Goal: Transaction & Acquisition: Purchase product/service

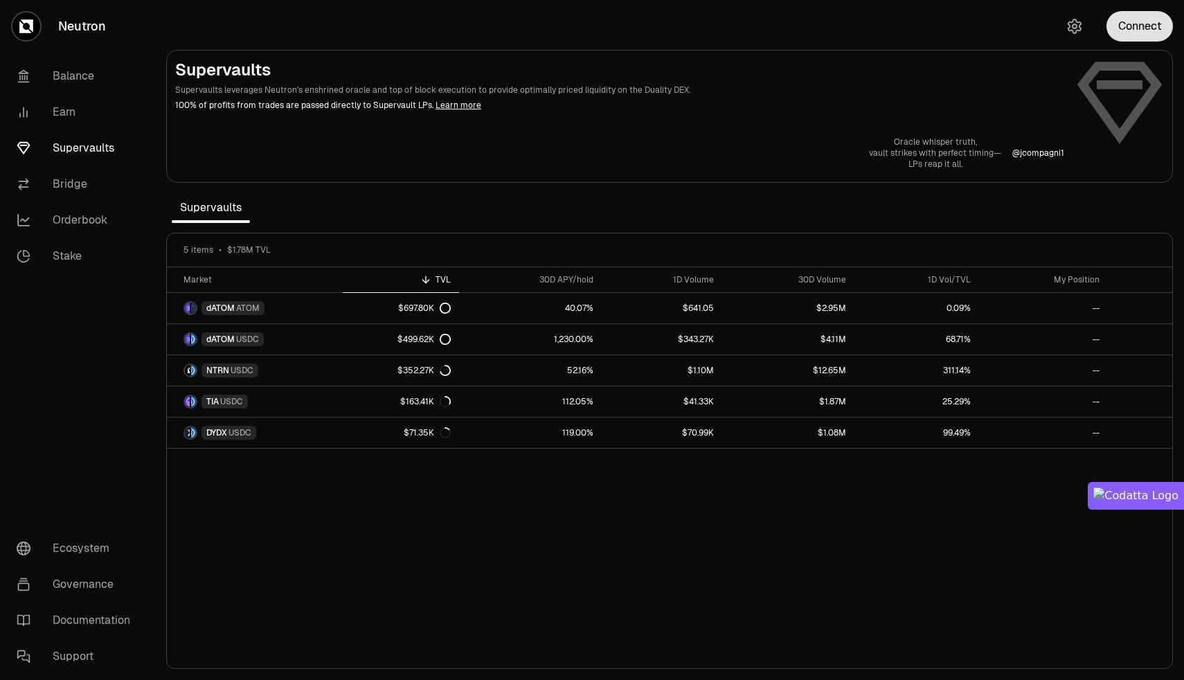
click at [1138, 34] on button "Connect" at bounding box center [1139, 26] width 66 height 30
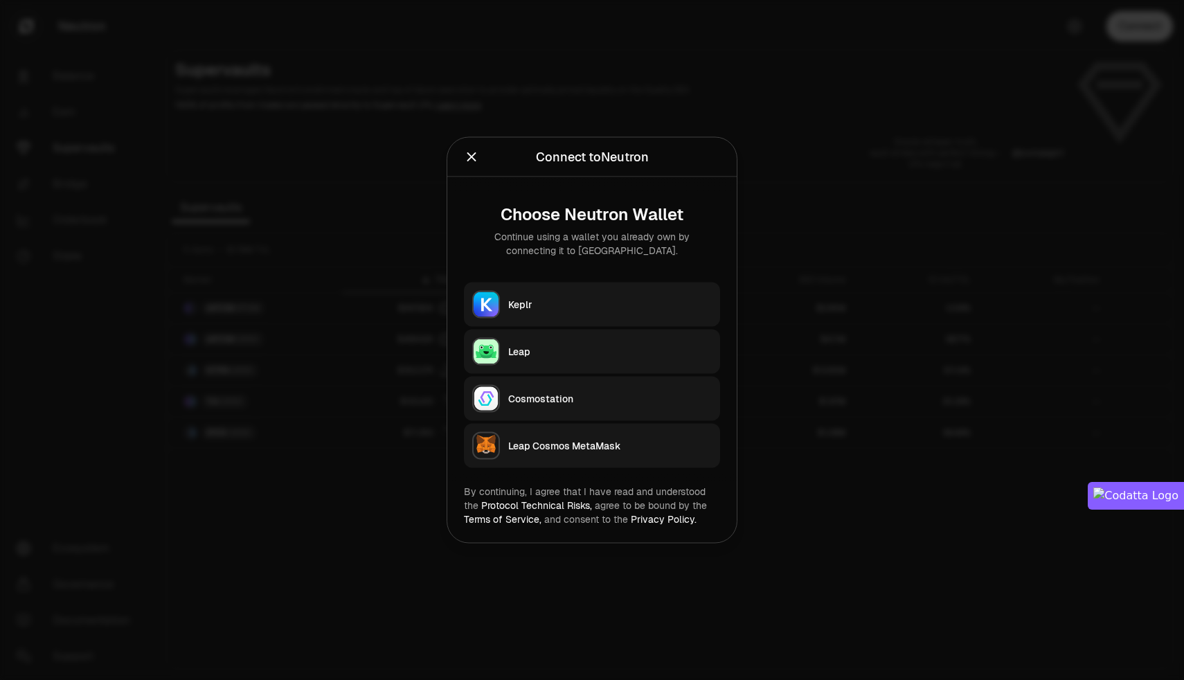
click at [556, 307] on div "Keplr" at bounding box center [610, 305] width 204 height 14
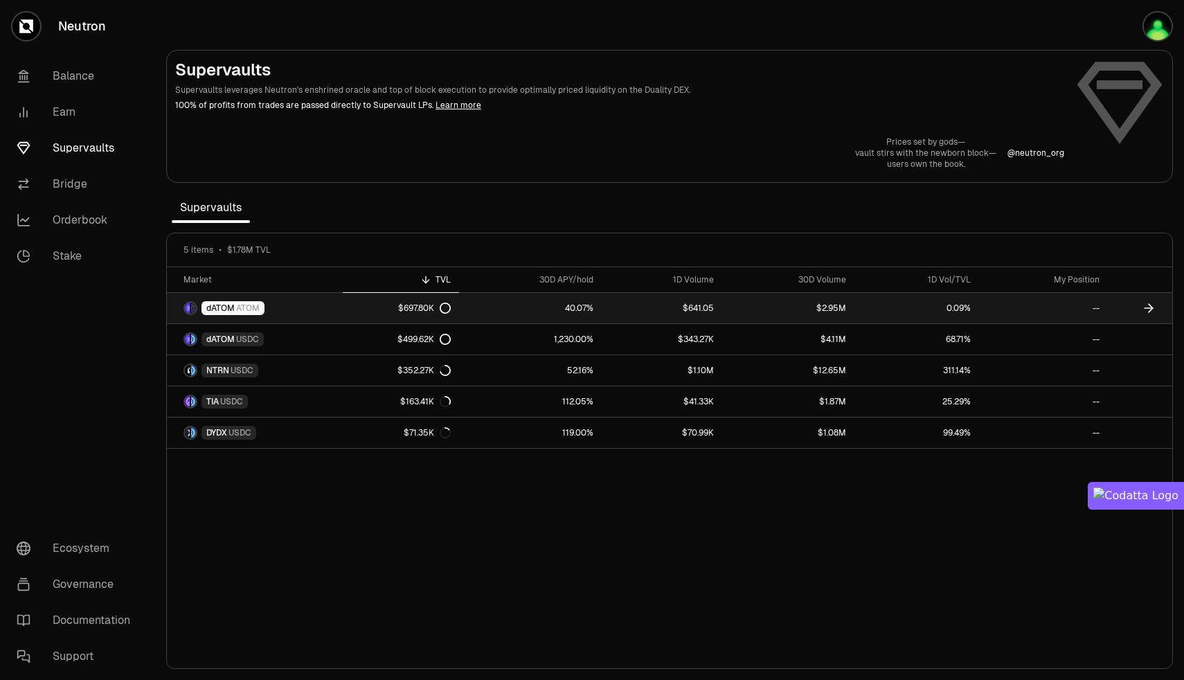
click at [1041, 305] on link "--" at bounding box center [1043, 308] width 129 height 30
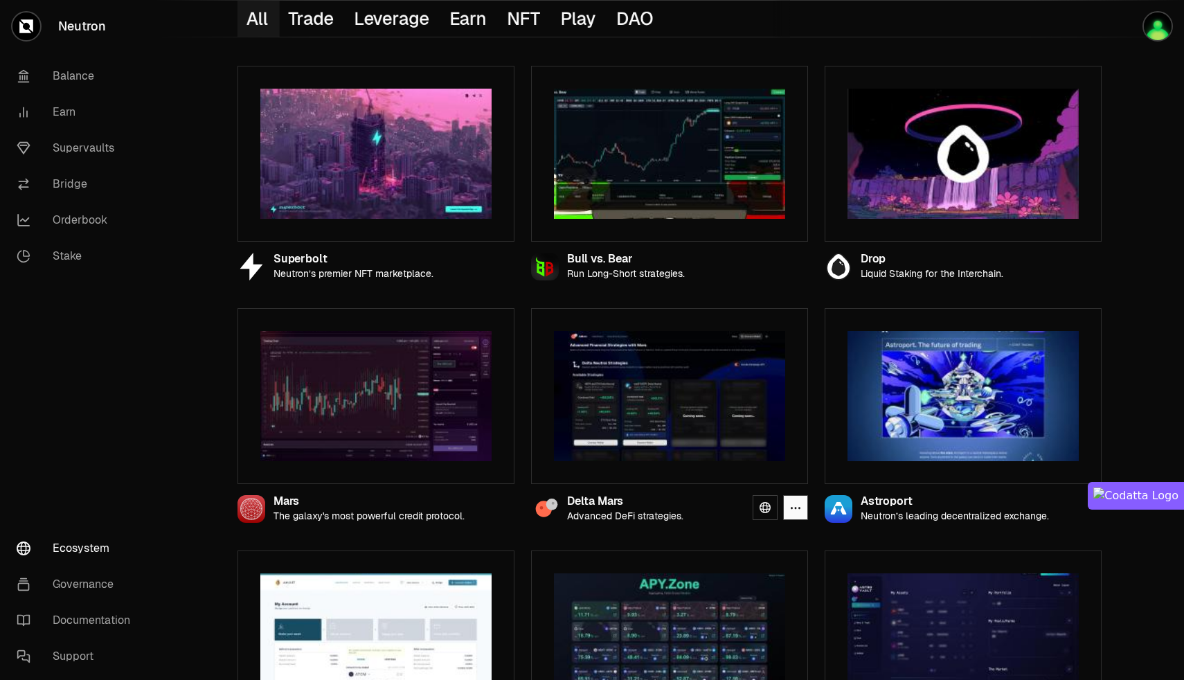
scroll to position [241, 0]
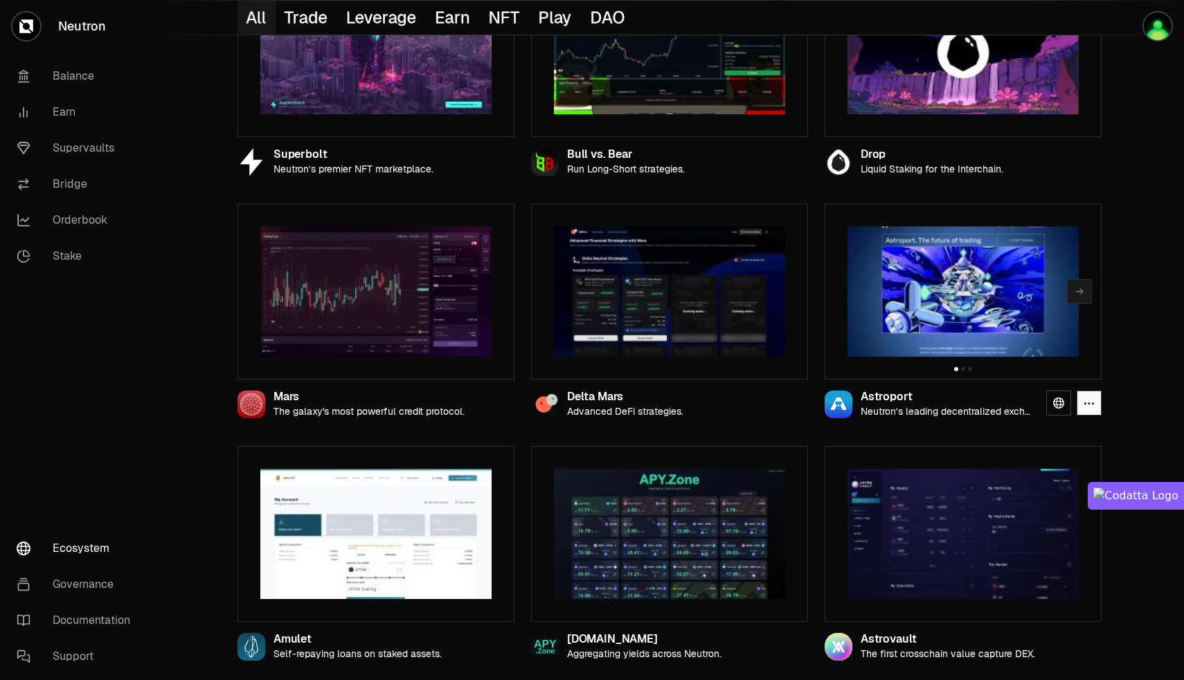
click at [891, 397] on div "Astroport" at bounding box center [948, 397] width 174 height 12
click at [946, 337] on img at bounding box center [962, 291] width 231 height 130
click at [1083, 293] on icon "button" at bounding box center [1079, 291] width 11 height 11
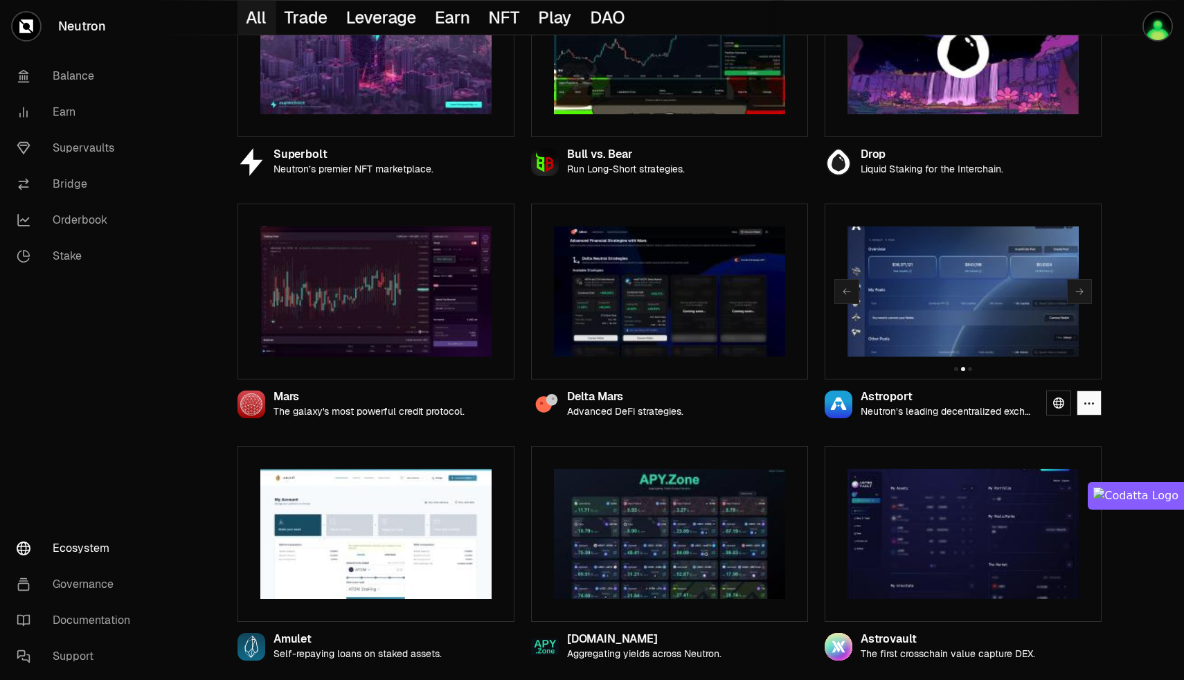
click at [924, 298] on img at bounding box center [962, 291] width 231 height 130
click at [1059, 402] on icon at bounding box center [1058, 402] width 11 height 11
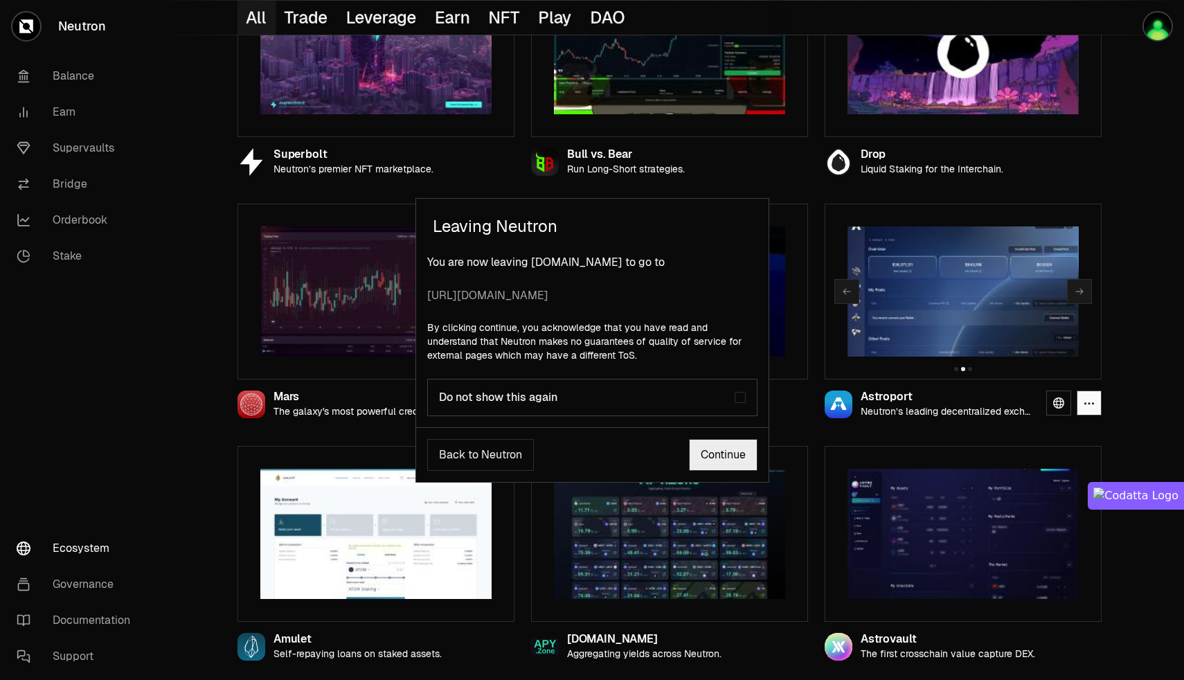
click at [704, 451] on link "Continue" at bounding box center [723, 455] width 69 height 32
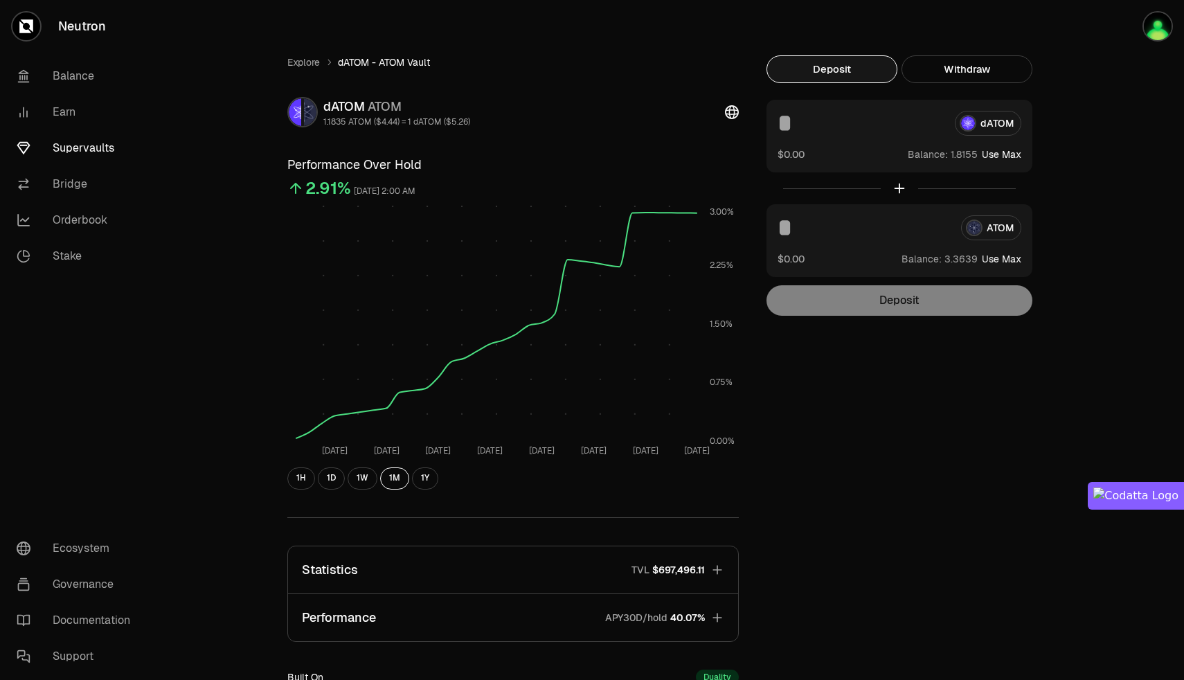
click at [1004, 154] on button "Use Max" at bounding box center [1001, 154] width 39 height 14
type input "********"
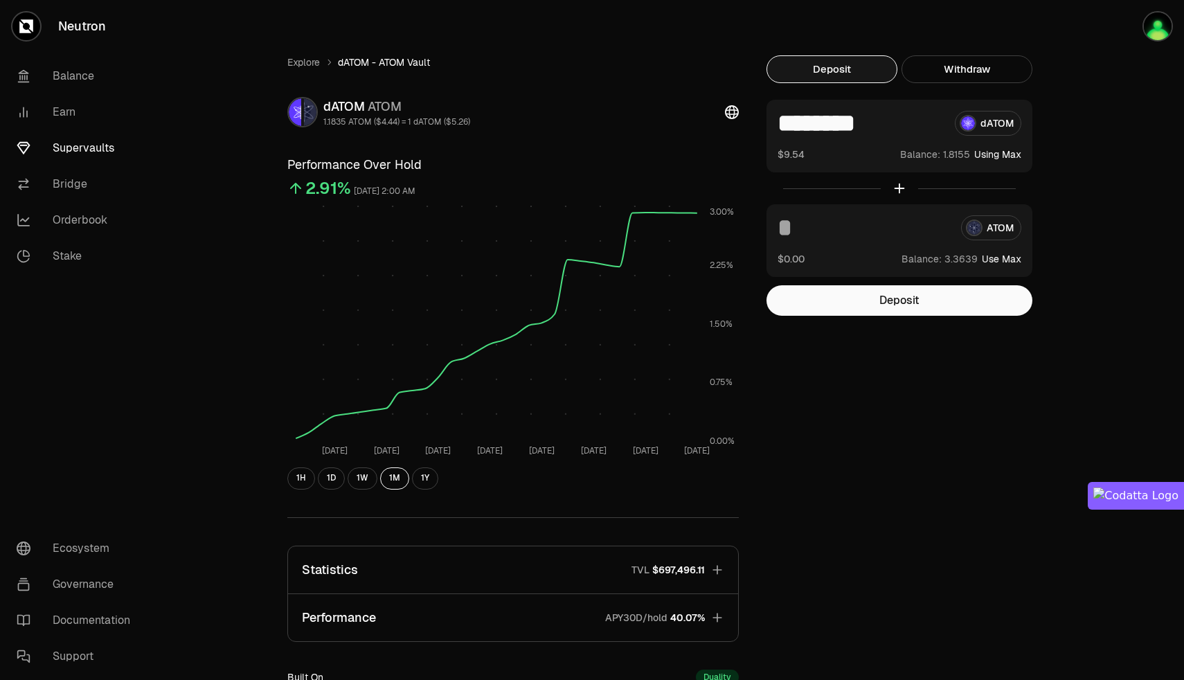
click at [1006, 259] on button "Use Max" at bounding box center [1001, 259] width 39 height 14
type input "********"
click at [900, 189] on div at bounding box center [899, 188] width 266 height 32
click at [1004, 152] on button "Using Max" at bounding box center [997, 154] width 47 height 14
click at [1002, 261] on button "Using Max" at bounding box center [997, 259] width 47 height 14
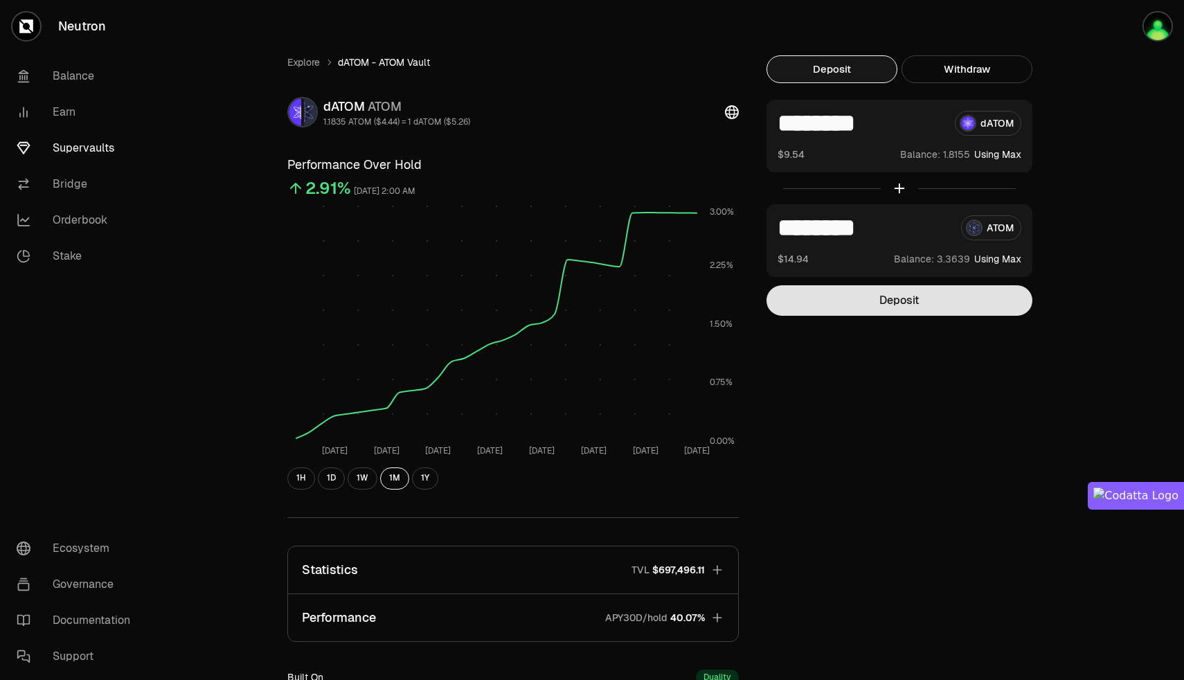
click at [904, 304] on button "Deposit" at bounding box center [899, 300] width 266 height 30
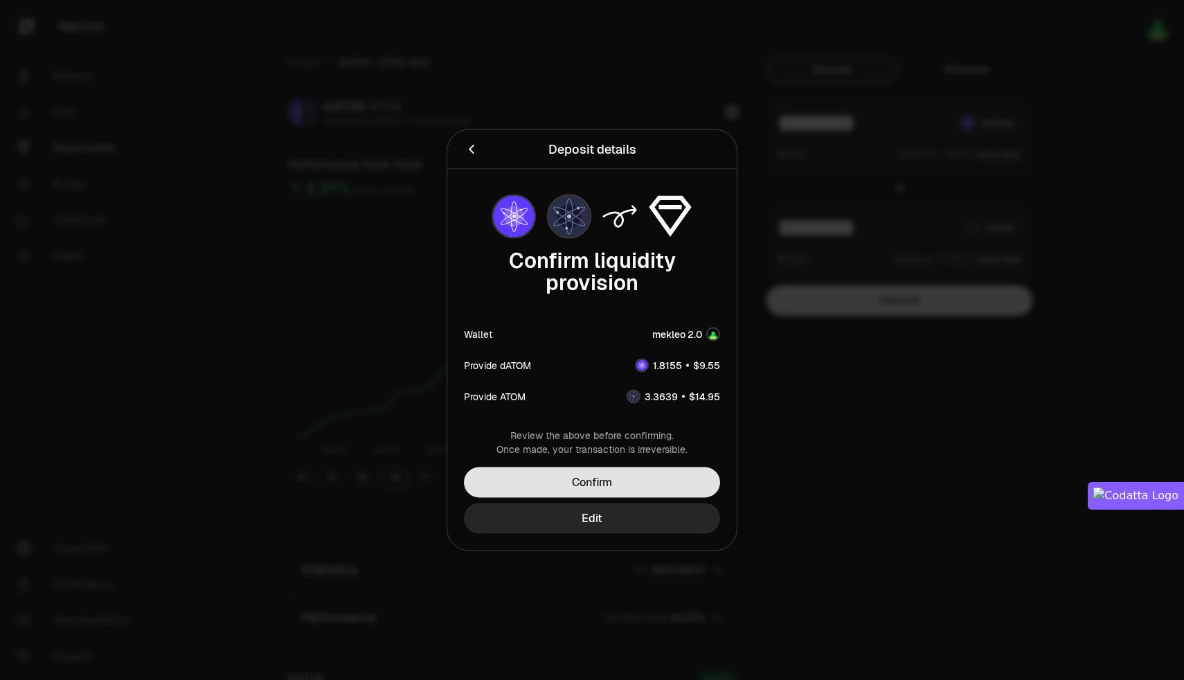
click at [596, 470] on button "Confirm" at bounding box center [592, 482] width 256 height 30
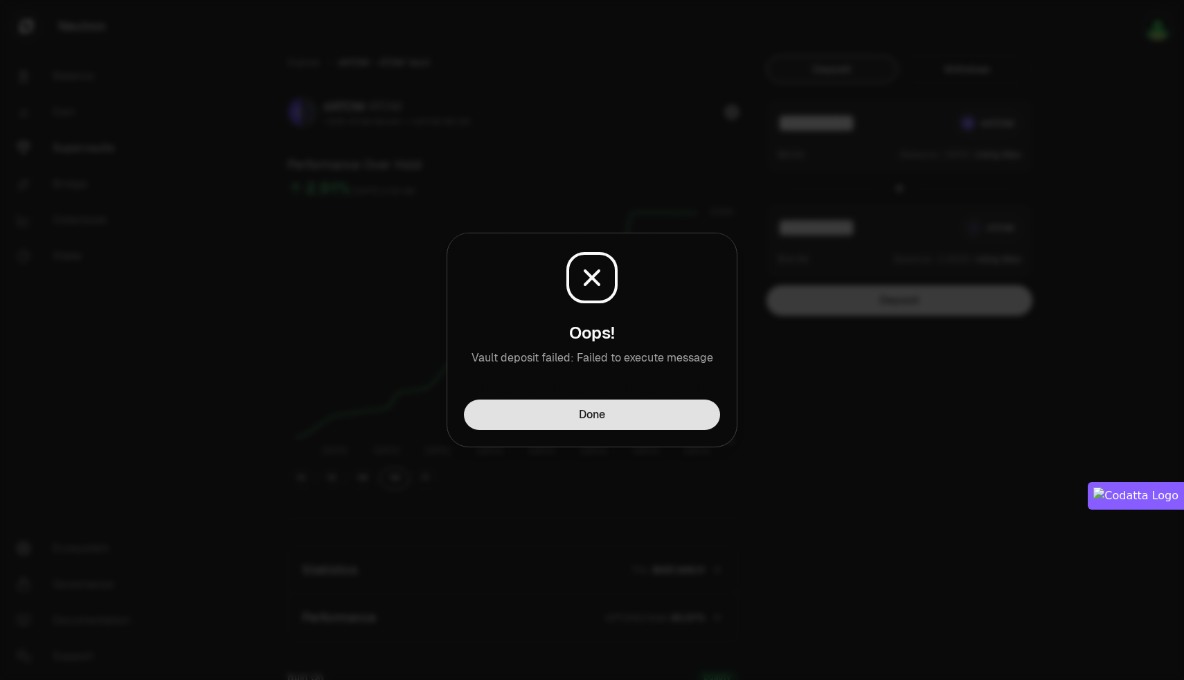
click at [592, 418] on button "Done" at bounding box center [592, 415] width 256 height 30
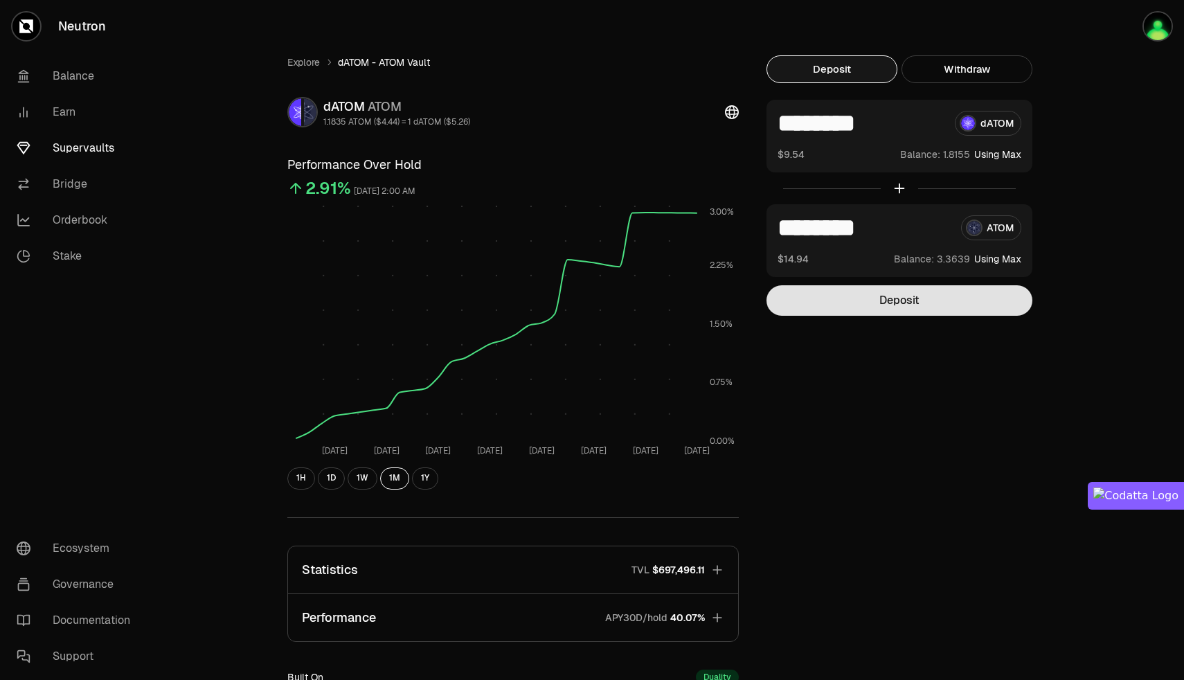
click at [917, 306] on button "Deposit" at bounding box center [899, 300] width 266 height 30
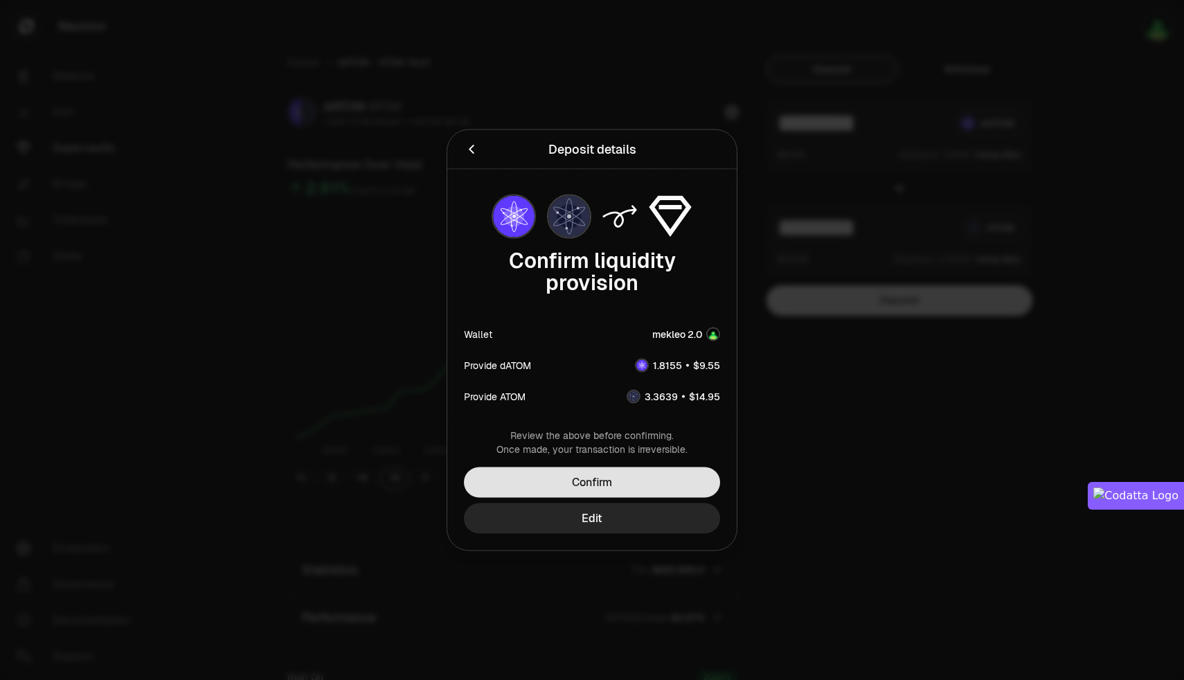
click at [590, 472] on button "Confirm" at bounding box center [592, 482] width 256 height 30
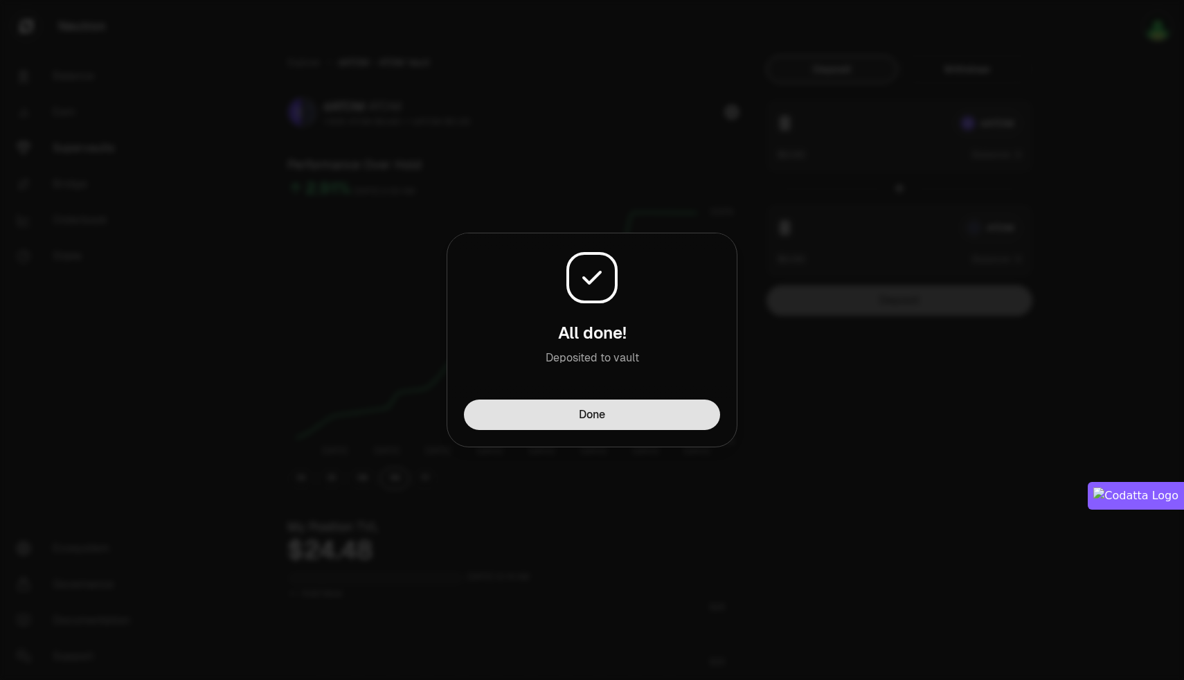
click at [591, 415] on button "Done" at bounding box center [592, 415] width 256 height 30
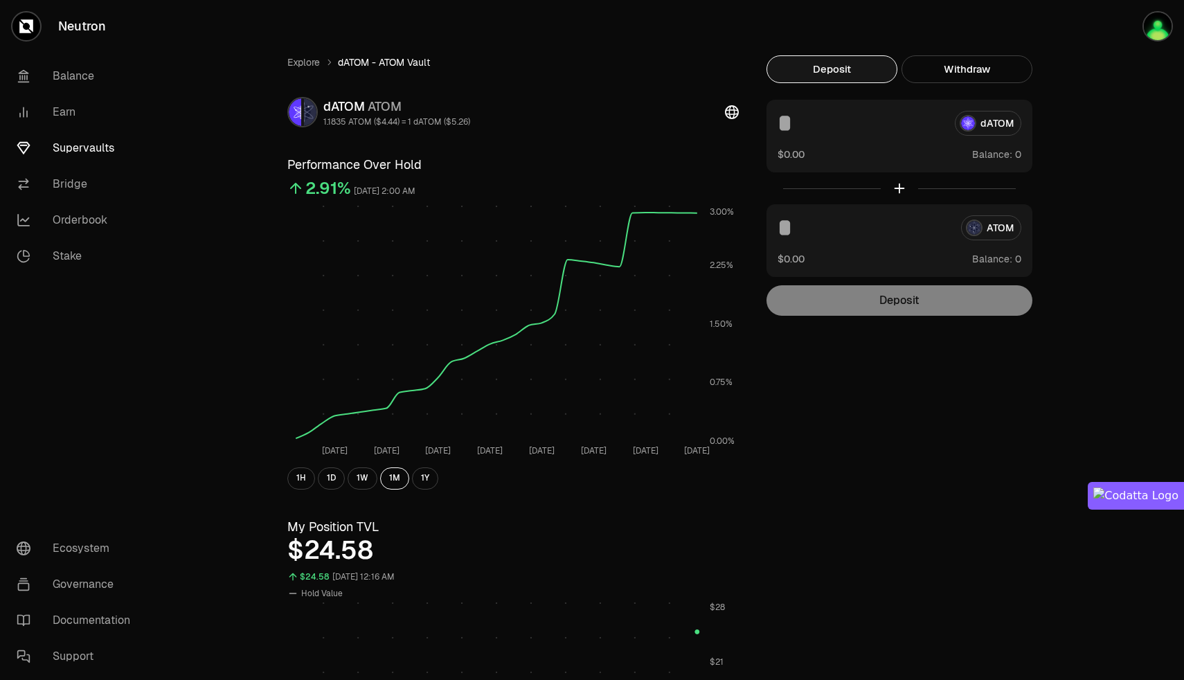
click at [71, 149] on link "Supervaults" at bounding box center [78, 148] width 144 height 36
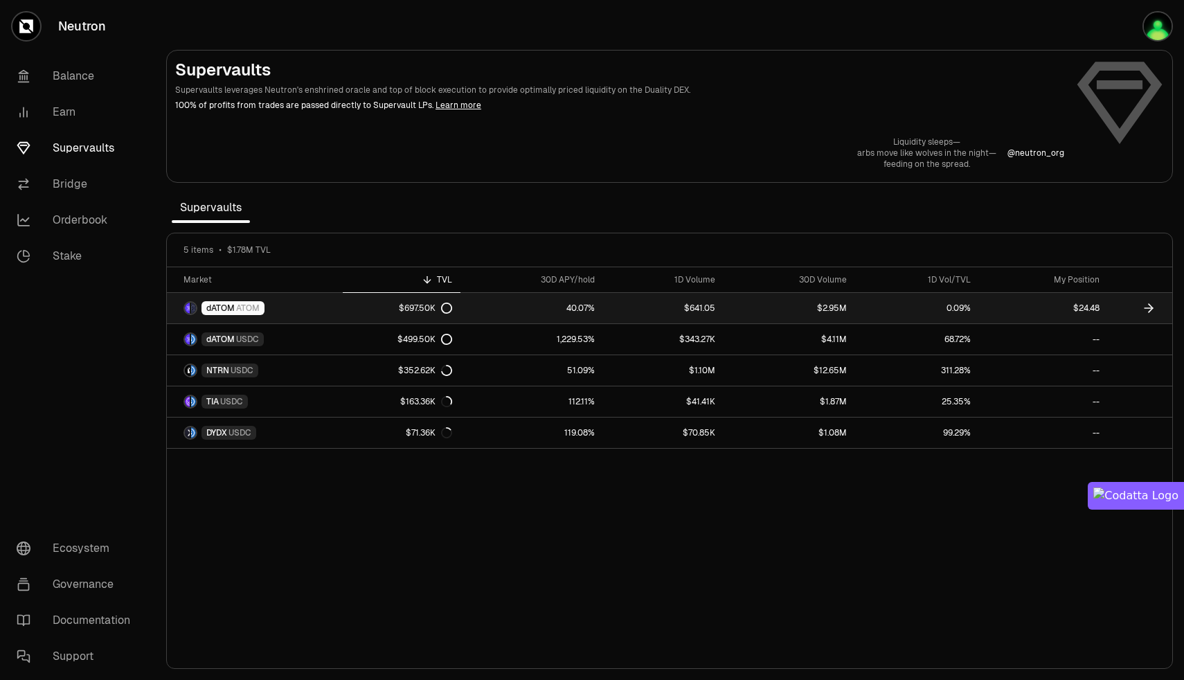
click at [791, 308] on link "$2.95M" at bounding box center [790, 308] width 132 height 30
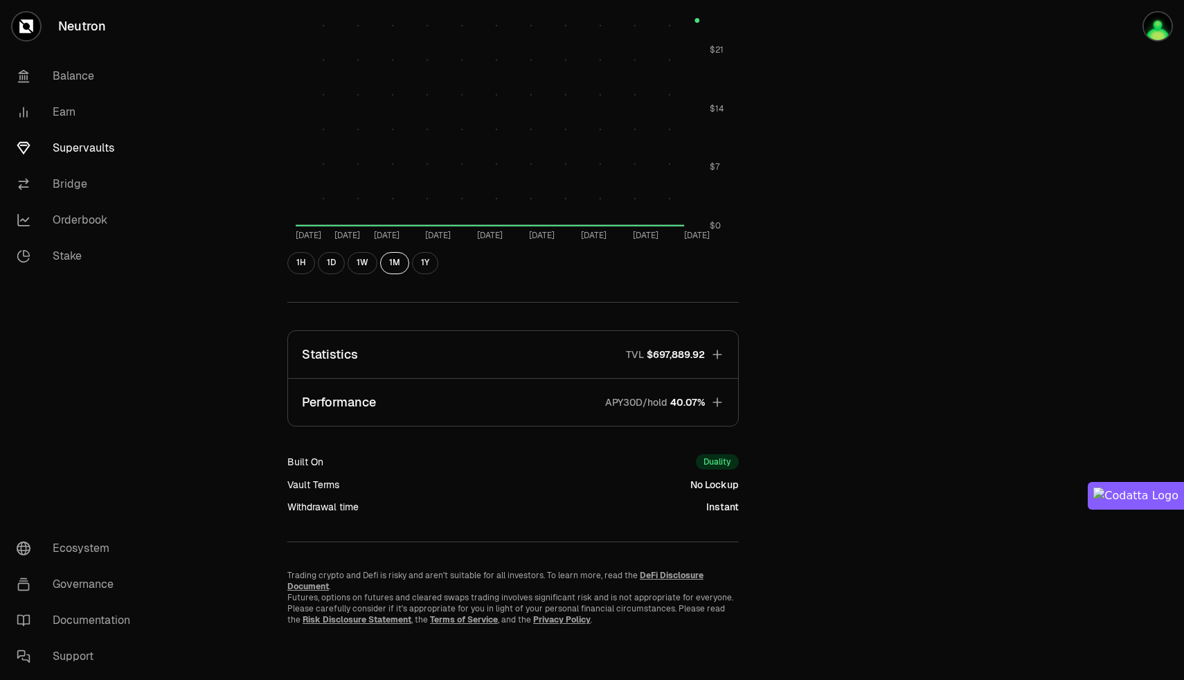
scroll to position [591, 0]
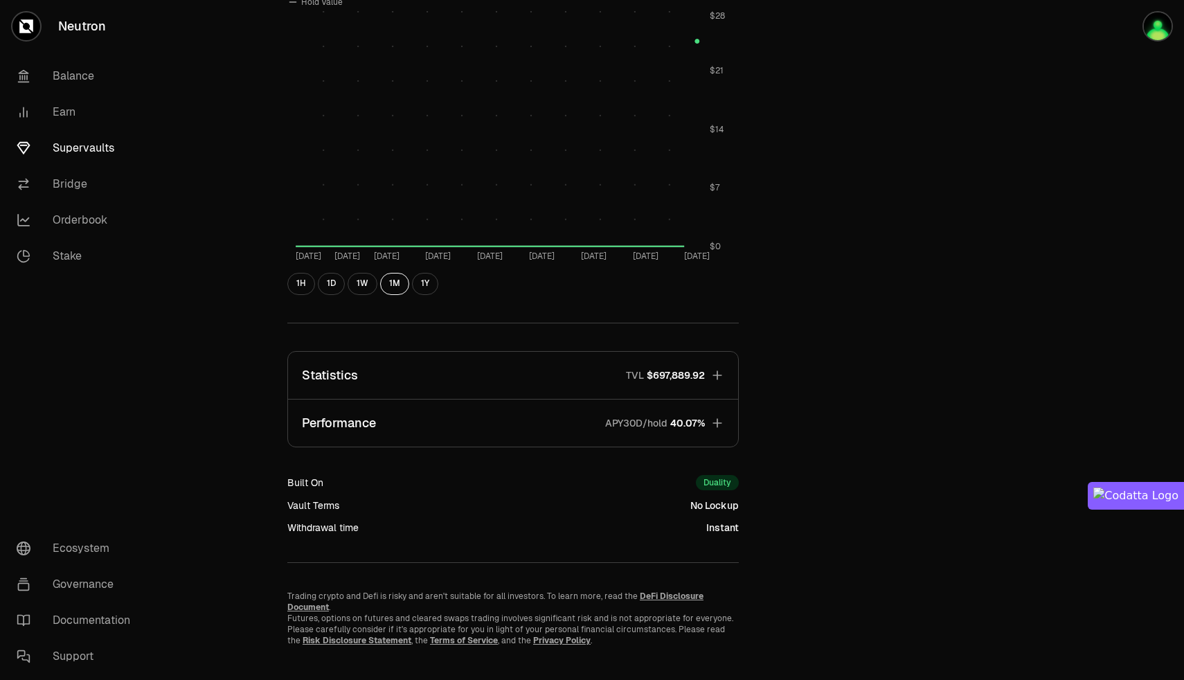
click at [715, 422] on icon "button" at bounding box center [716, 422] width 9 height 9
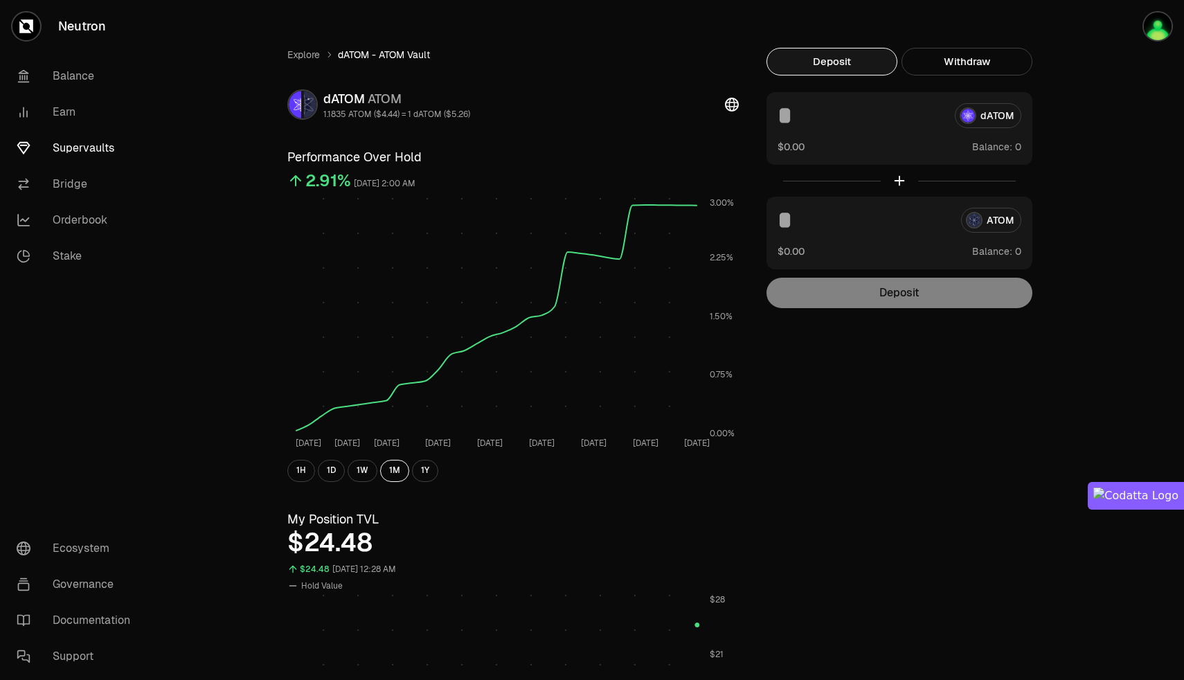
scroll to position [0, 0]
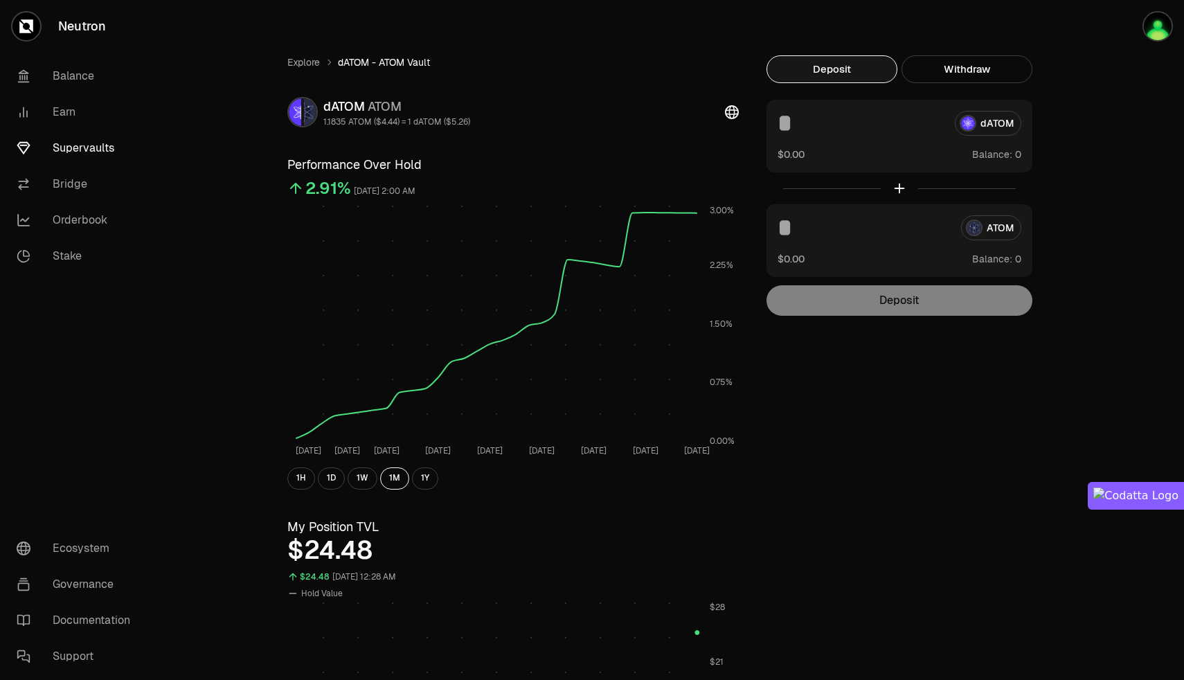
click at [906, 132] on input at bounding box center [861, 123] width 166 height 25
click at [71, 147] on link "Supervaults" at bounding box center [78, 148] width 144 height 36
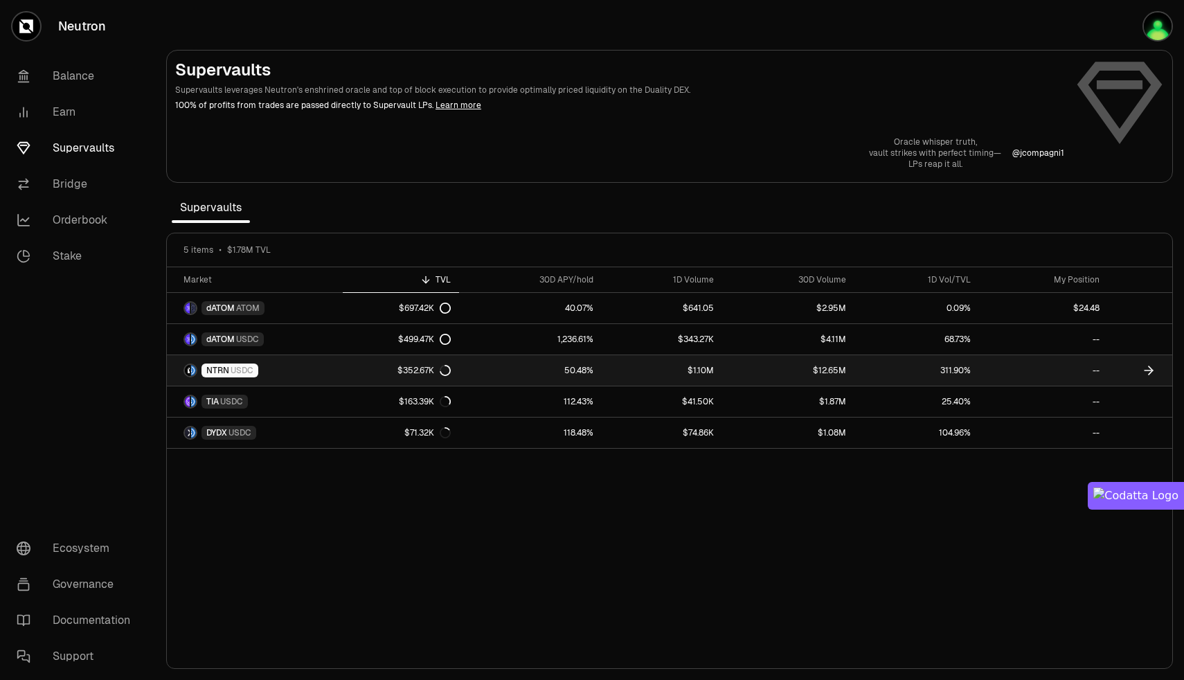
click at [681, 377] on link "$1.10M" at bounding box center [662, 370] width 120 height 30
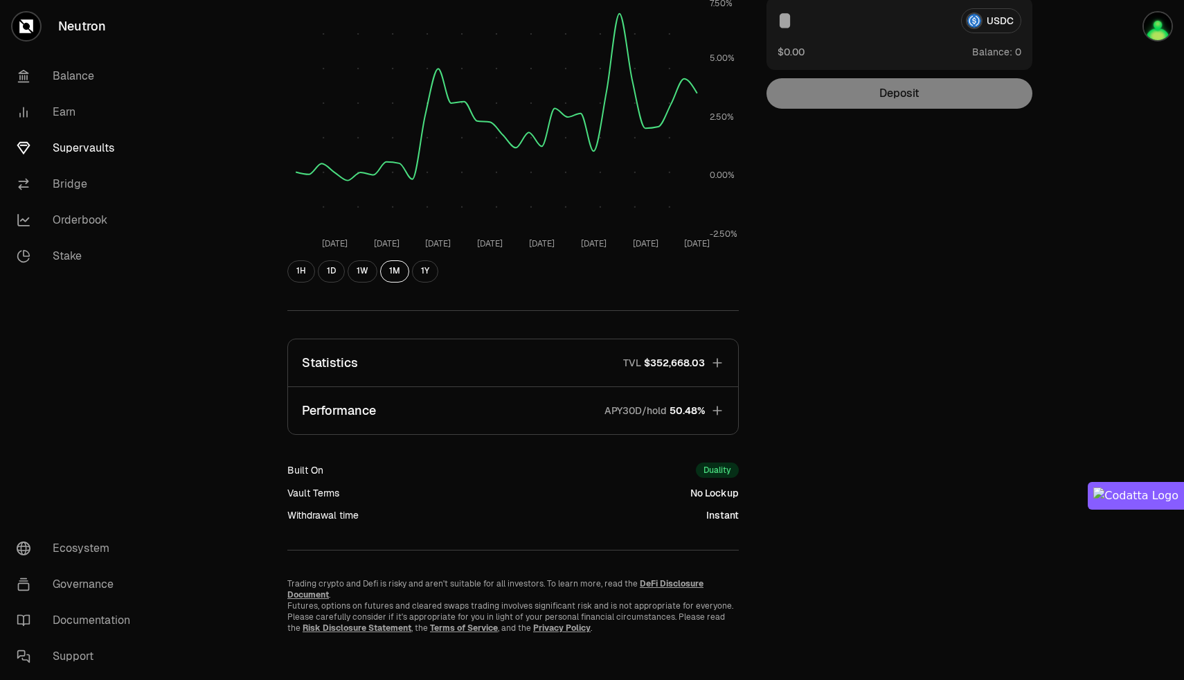
scroll to position [216, 0]
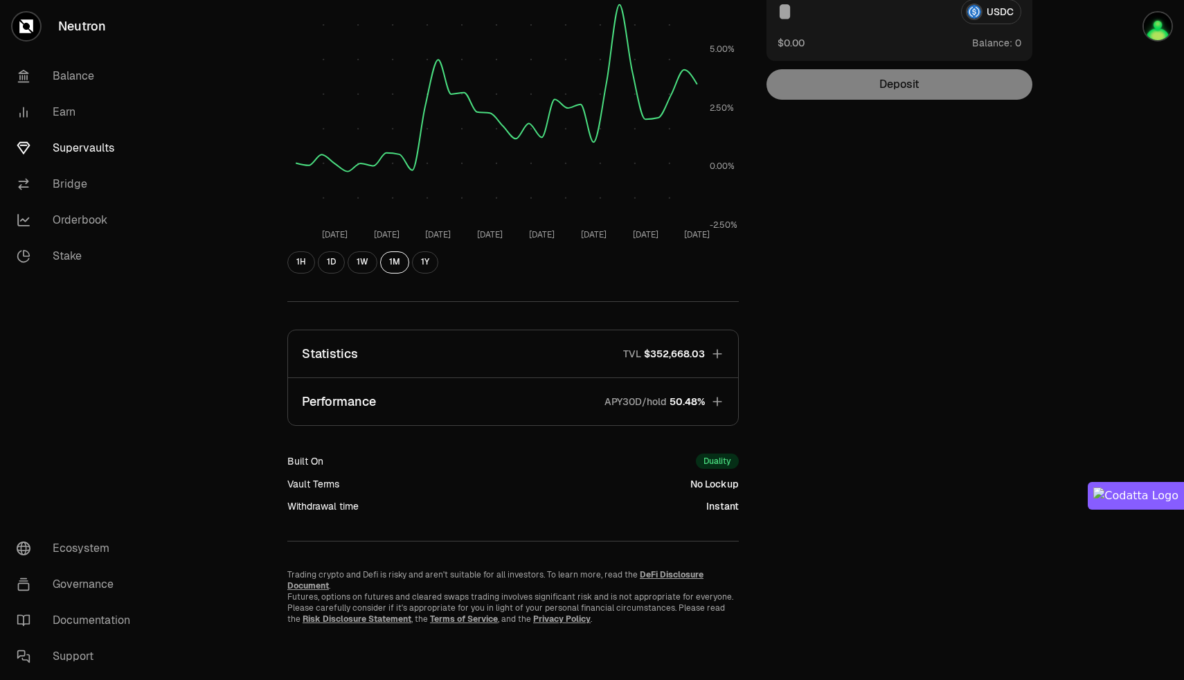
click at [719, 461] on div "Duality" at bounding box center [717, 461] width 43 height 15
click at [89, 222] on link "Orderbook" at bounding box center [78, 220] width 144 height 36
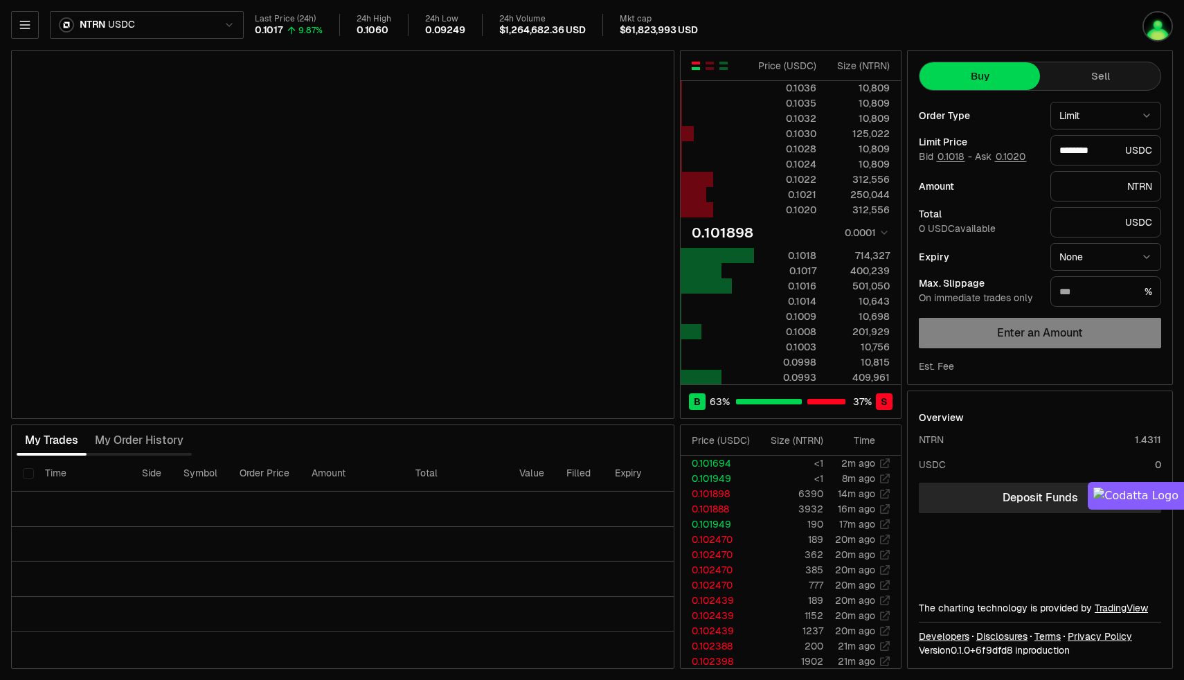
type input "********"
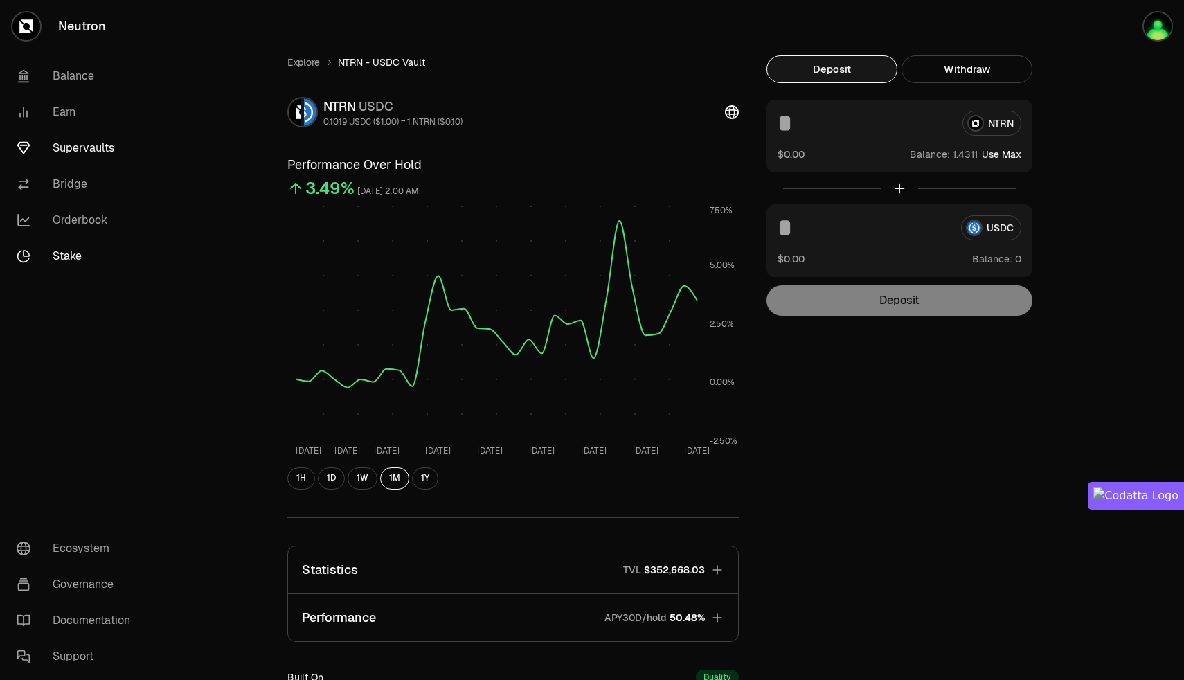
click at [75, 250] on link "Stake" at bounding box center [78, 256] width 144 height 36
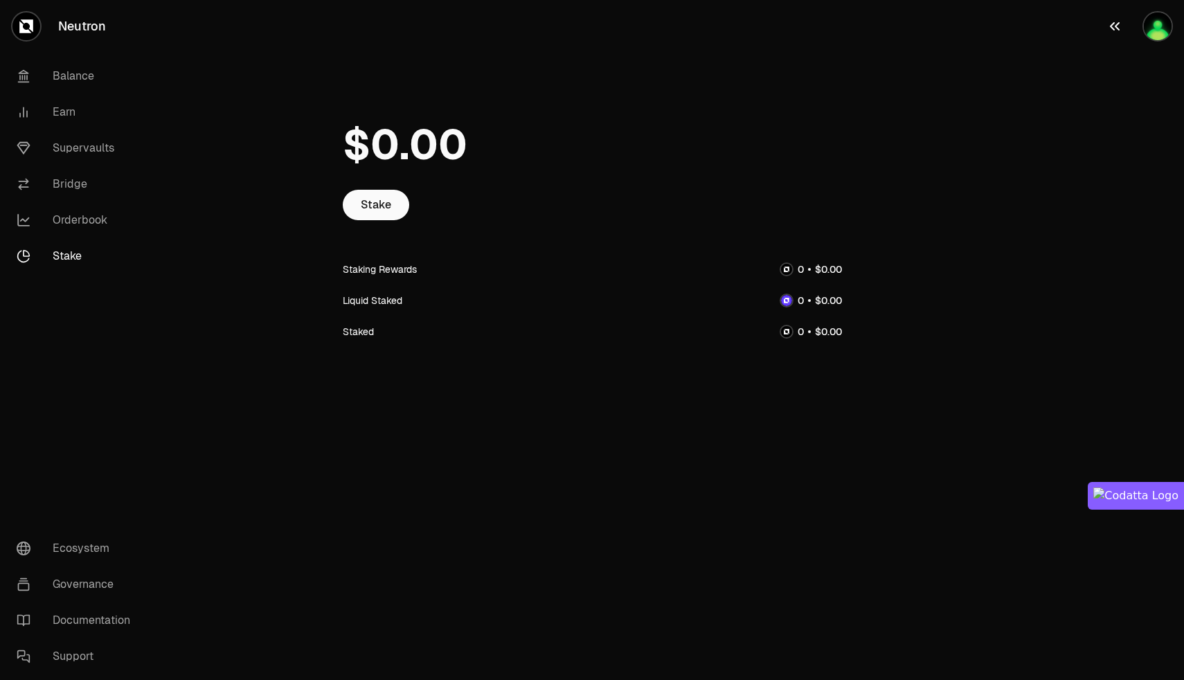
click at [1156, 28] on img "button" at bounding box center [1158, 26] width 28 height 28
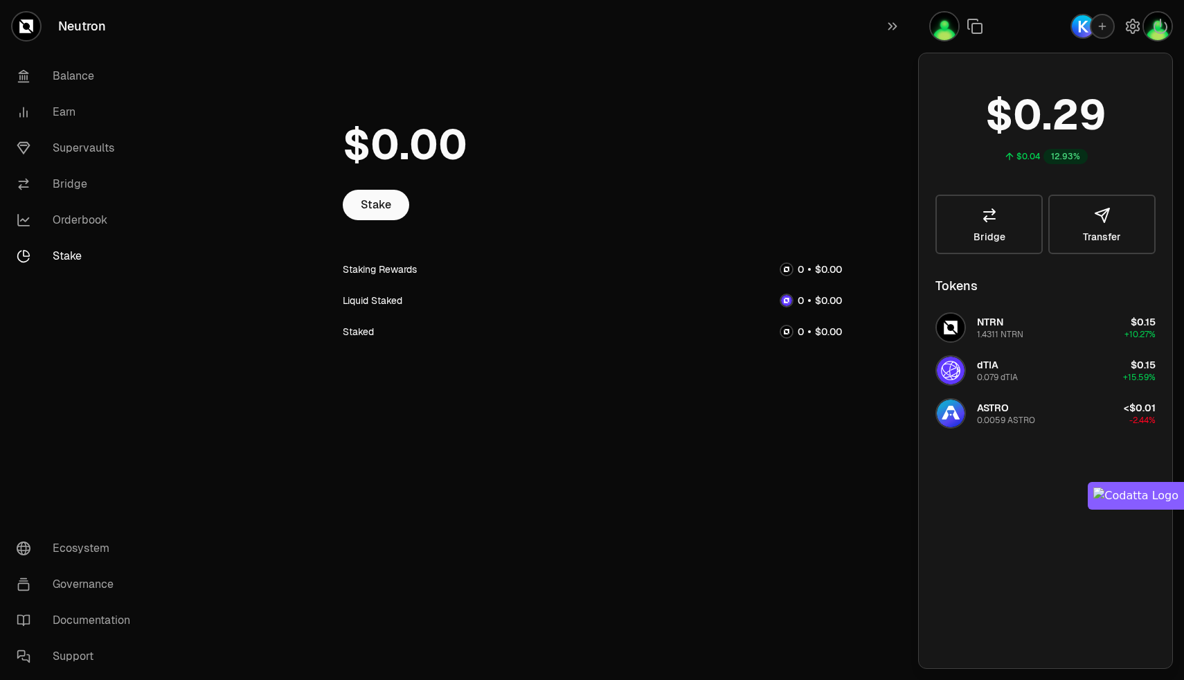
click at [803, 134] on div at bounding box center [592, 145] width 499 height 90
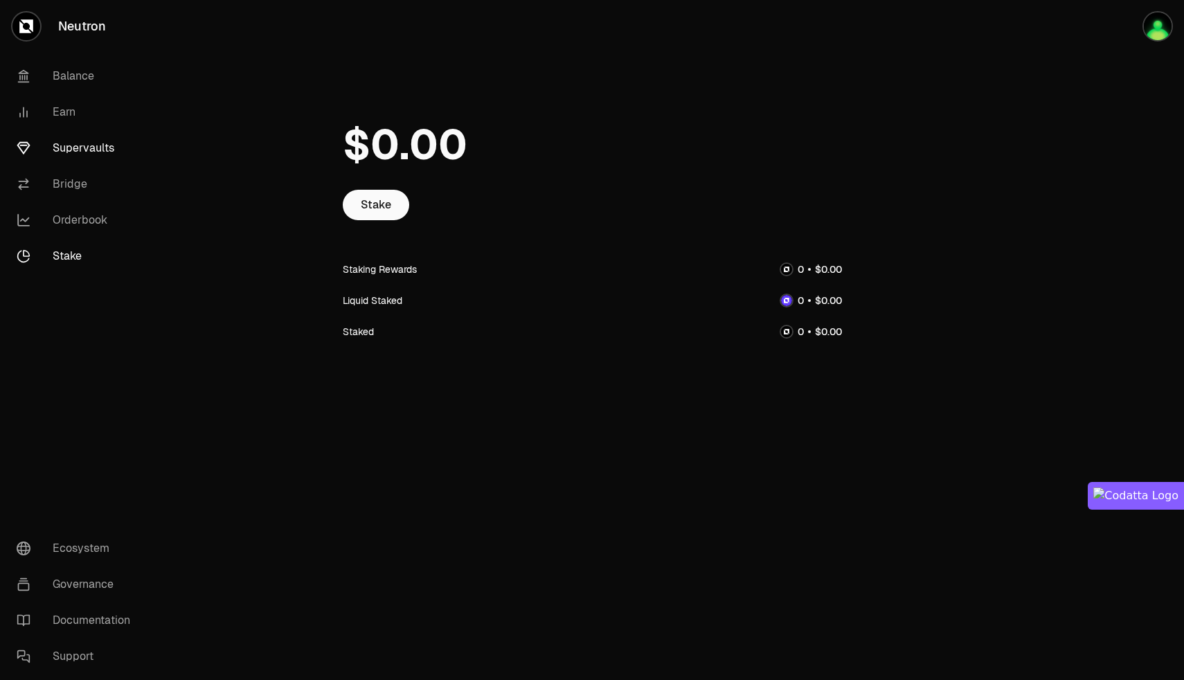
click at [70, 143] on link "Supervaults" at bounding box center [78, 148] width 144 height 36
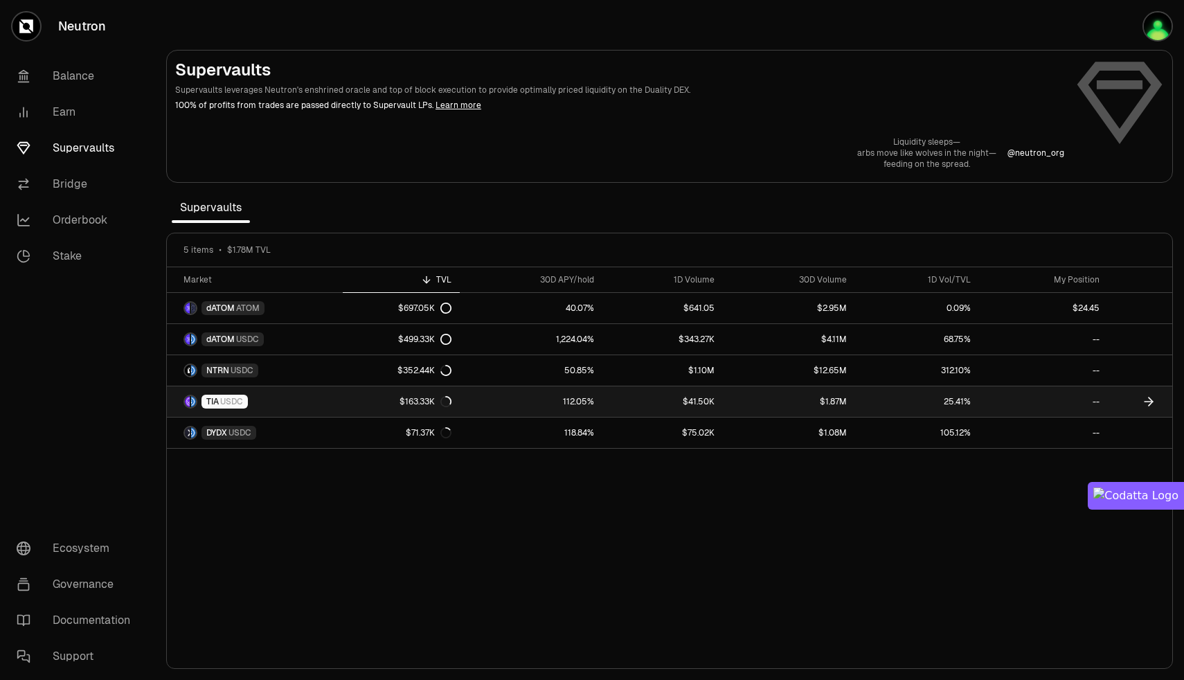
click at [484, 400] on link "112.05%" at bounding box center [531, 401] width 143 height 30
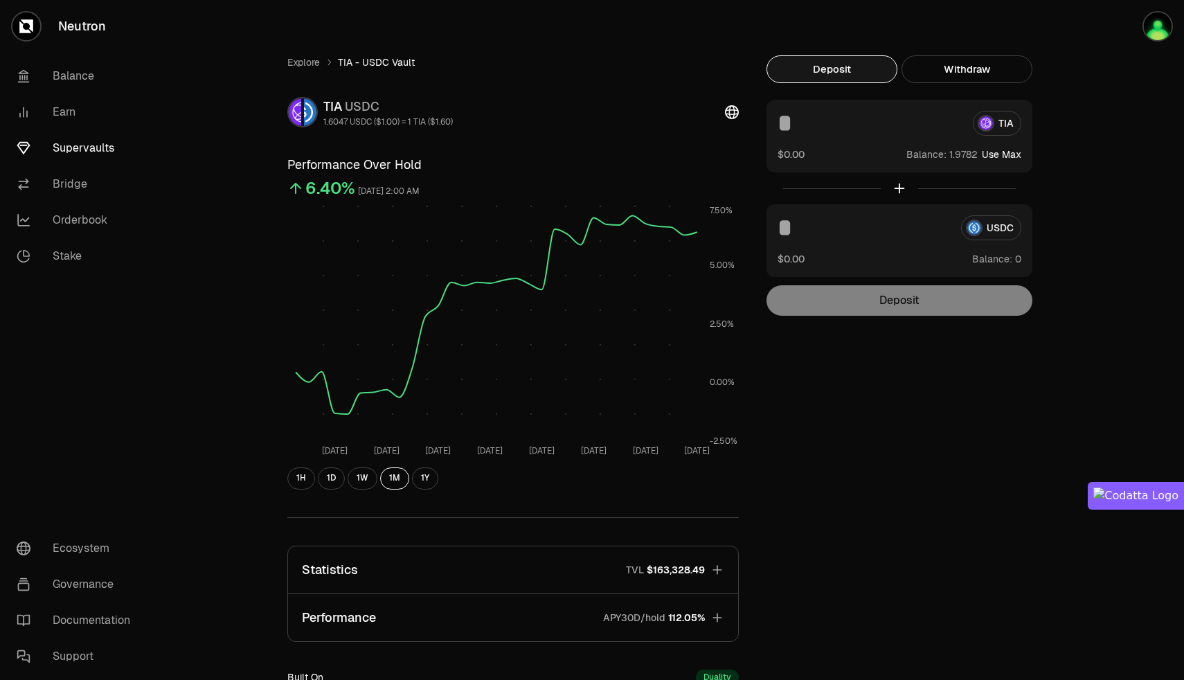
click at [800, 127] on input at bounding box center [870, 123] width 184 height 25
click at [1008, 121] on div "TIA" at bounding box center [900, 123] width 244 height 25
click at [810, 128] on input at bounding box center [870, 123] width 184 height 25
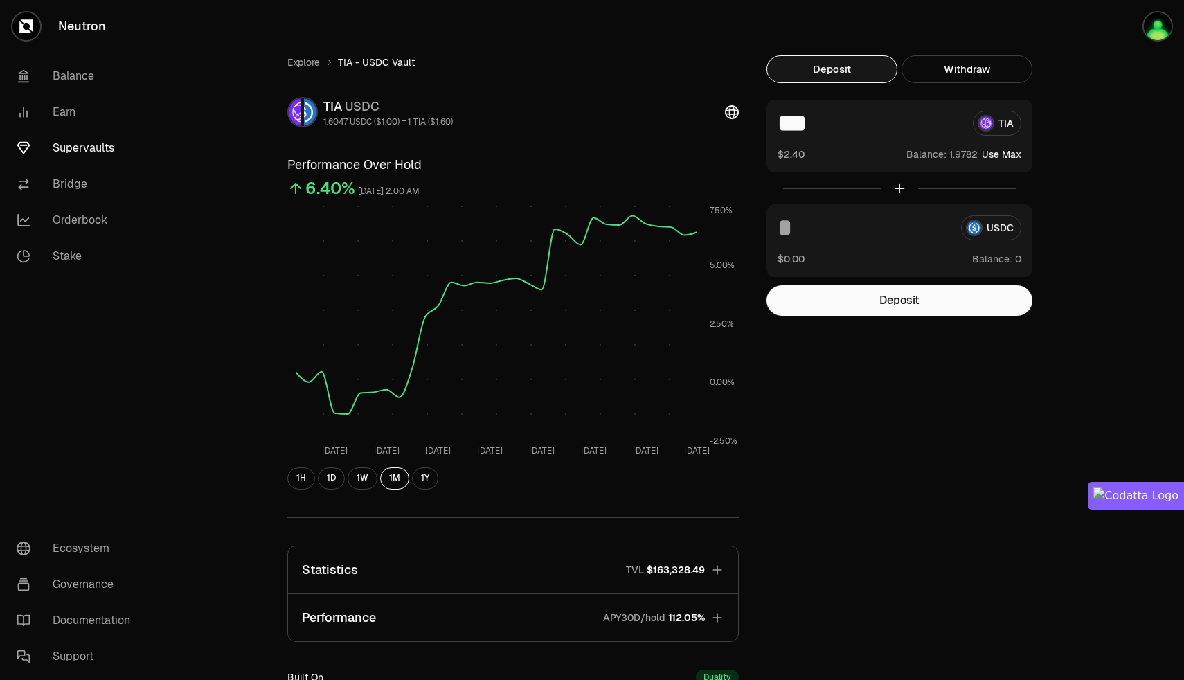
click at [989, 153] on button "Use Max" at bounding box center [1001, 154] width 39 height 14
type input "********"
click at [915, 306] on button "Deposit" at bounding box center [899, 300] width 266 height 30
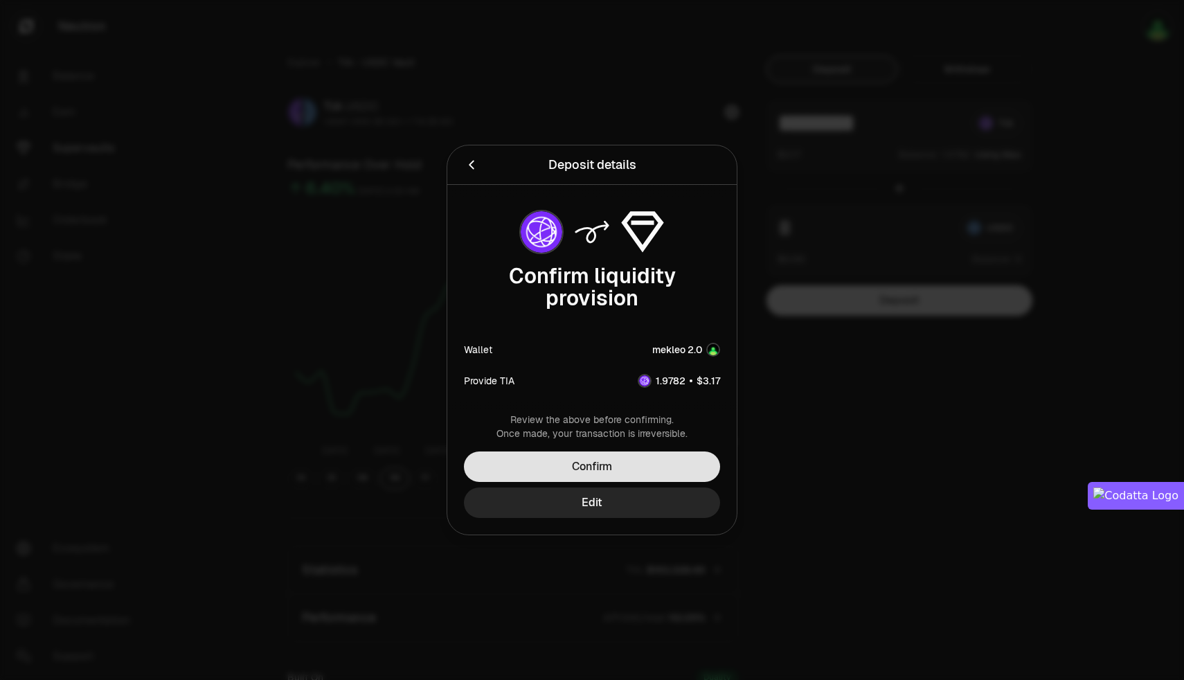
click at [591, 458] on button "Confirm" at bounding box center [592, 466] width 256 height 30
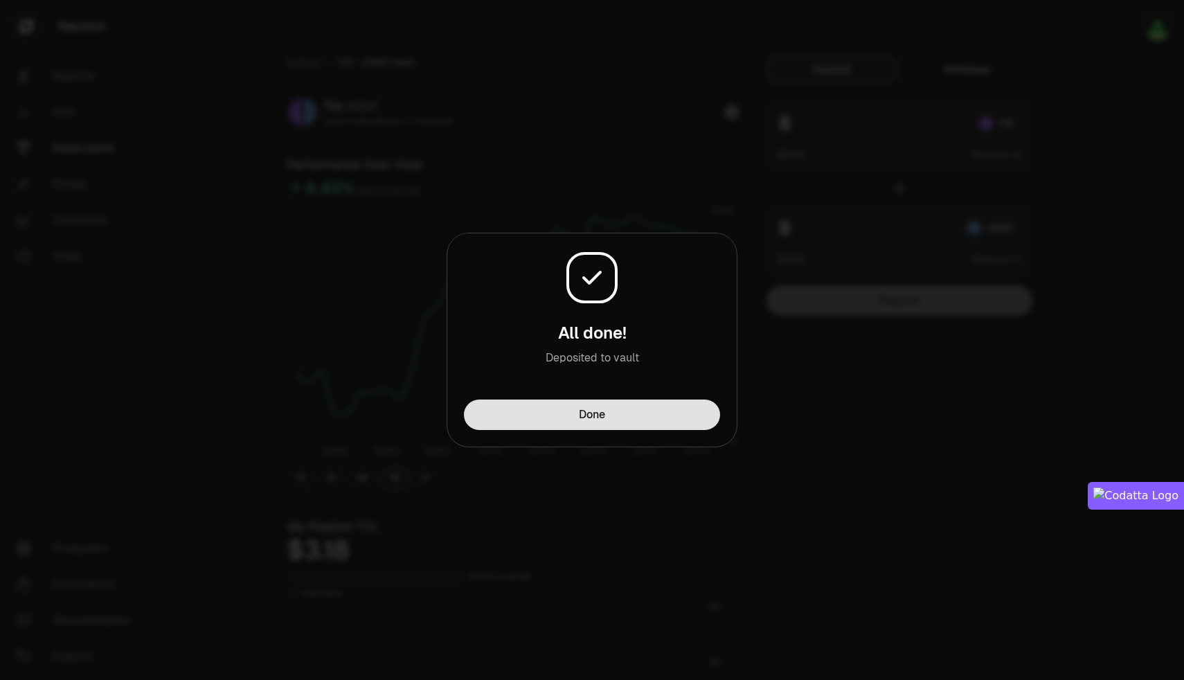
click at [587, 421] on button "Done" at bounding box center [592, 415] width 256 height 30
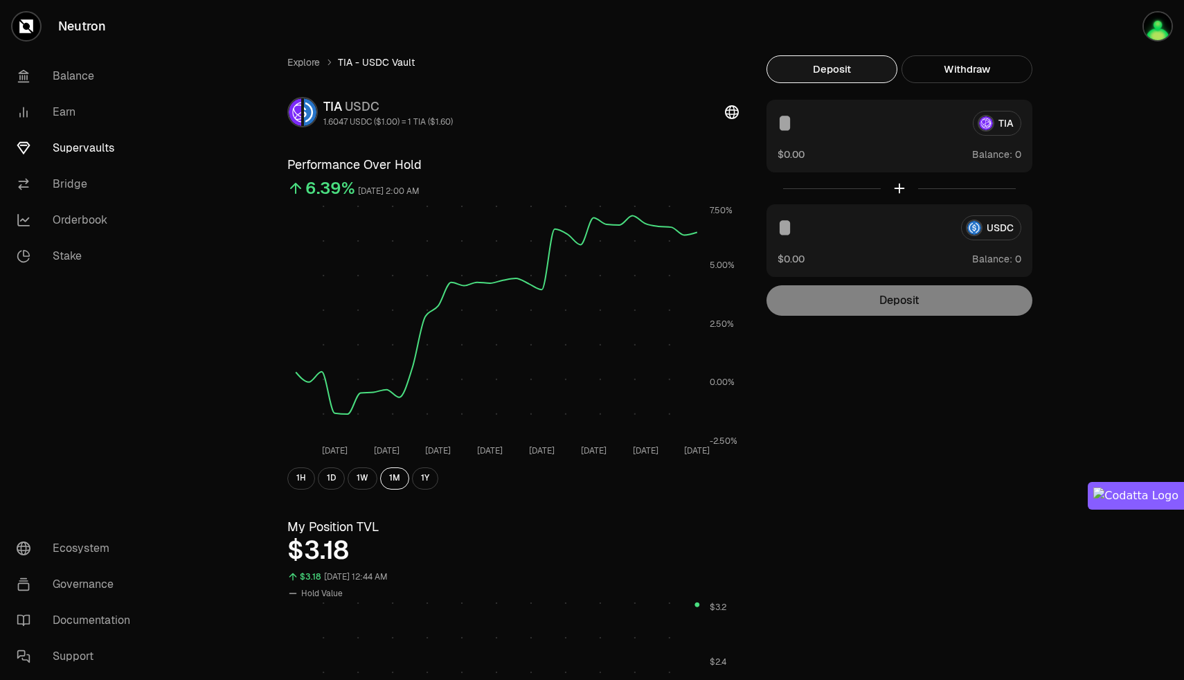
click at [66, 147] on link "Supervaults" at bounding box center [78, 148] width 144 height 36
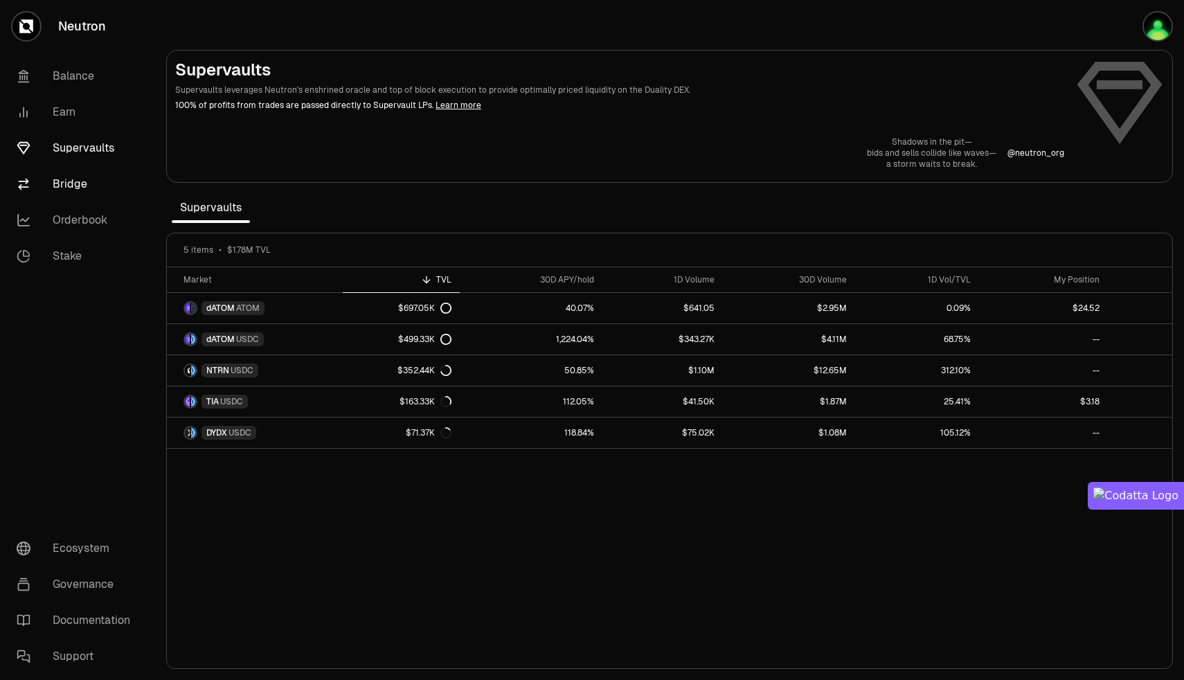
click at [61, 184] on link "Bridge" at bounding box center [78, 184] width 144 height 36
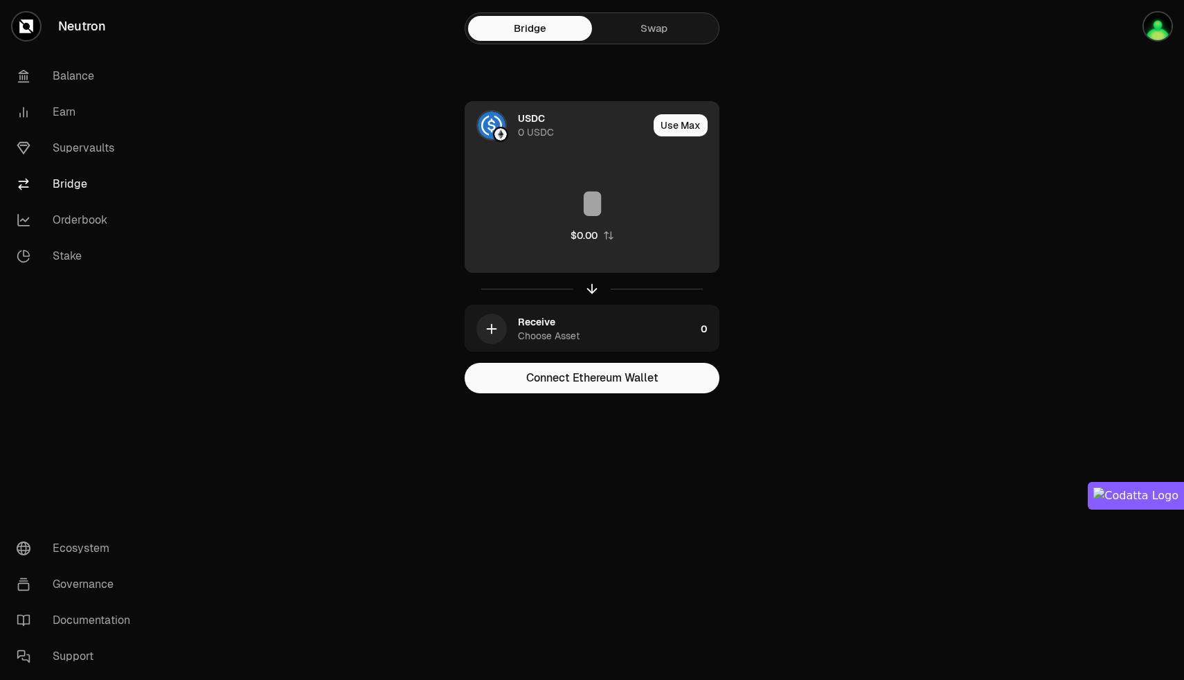
click at [529, 128] on div "0 USDC" at bounding box center [536, 132] width 36 height 14
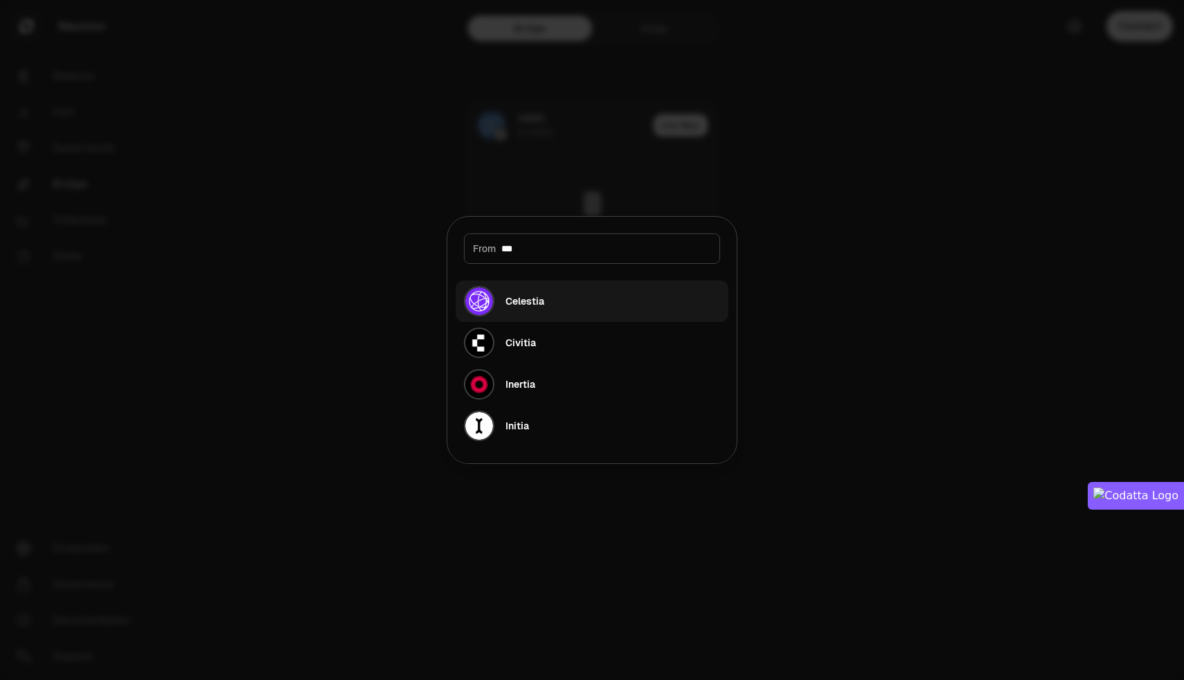
type input "***"
click at [522, 305] on div "Celestia" at bounding box center [524, 301] width 39 height 14
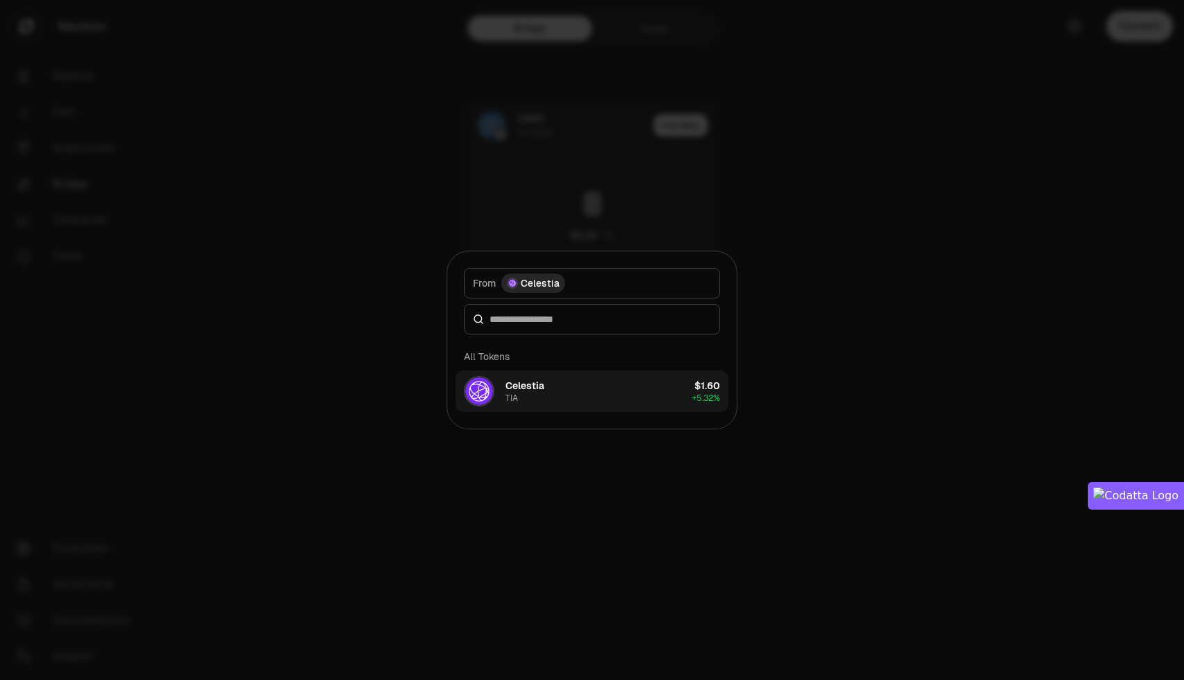
click at [574, 398] on button "Celestia TIA $1.60 + 5.32%" at bounding box center [592, 391] width 273 height 42
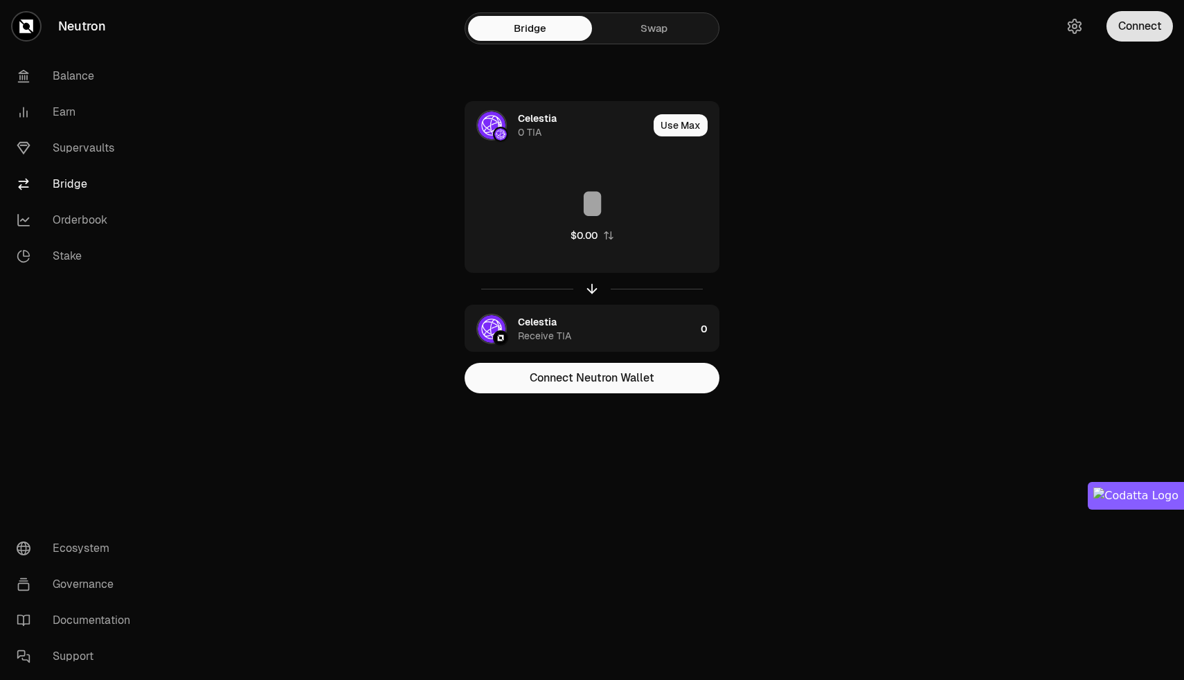
click at [1145, 22] on button "Connect" at bounding box center [1139, 26] width 66 height 30
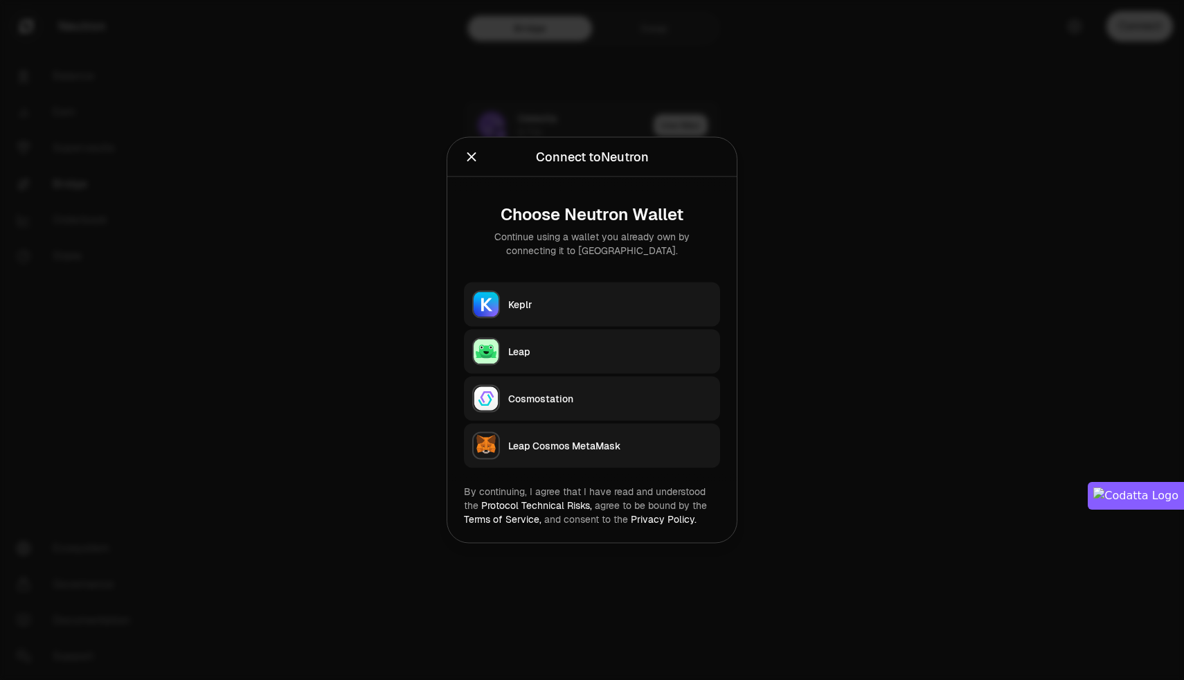
click at [541, 314] on button "Keplr" at bounding box center [592, 304] width 256 height 44
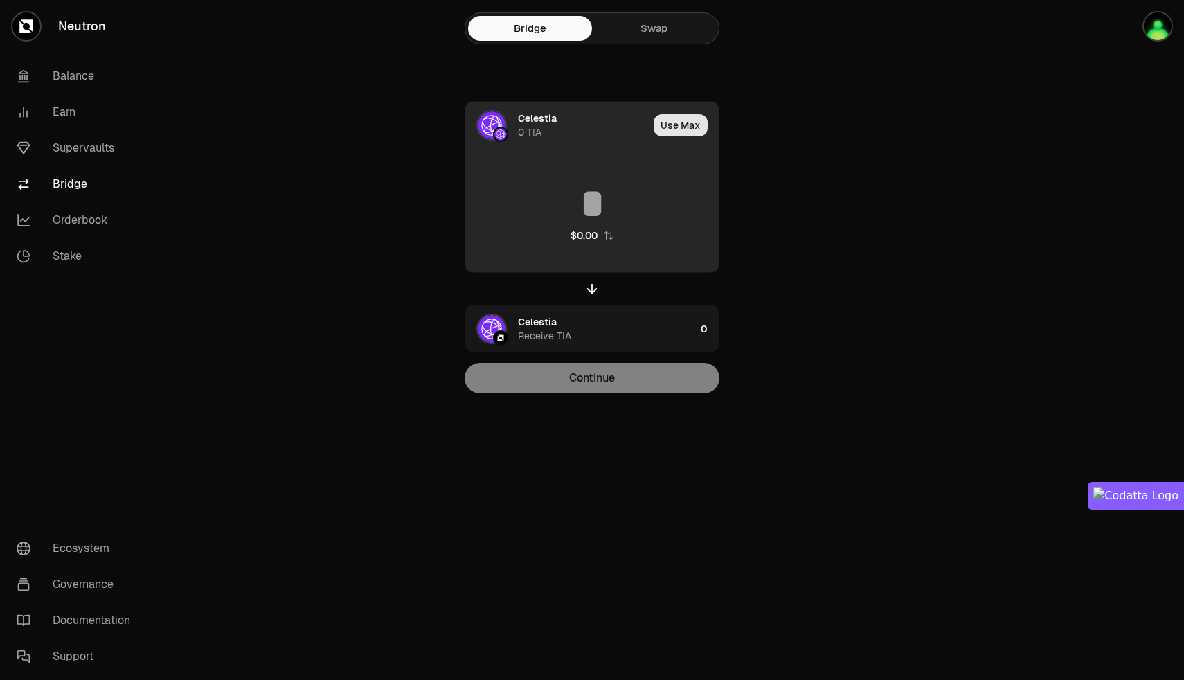
click at [676, 123] on button "Use Max" at bounding box center [681, 125] width 54 height 22
type input "*"
click at [674, 115] on div "Using Max" at bounding box center [682, 125] width 74 height 47
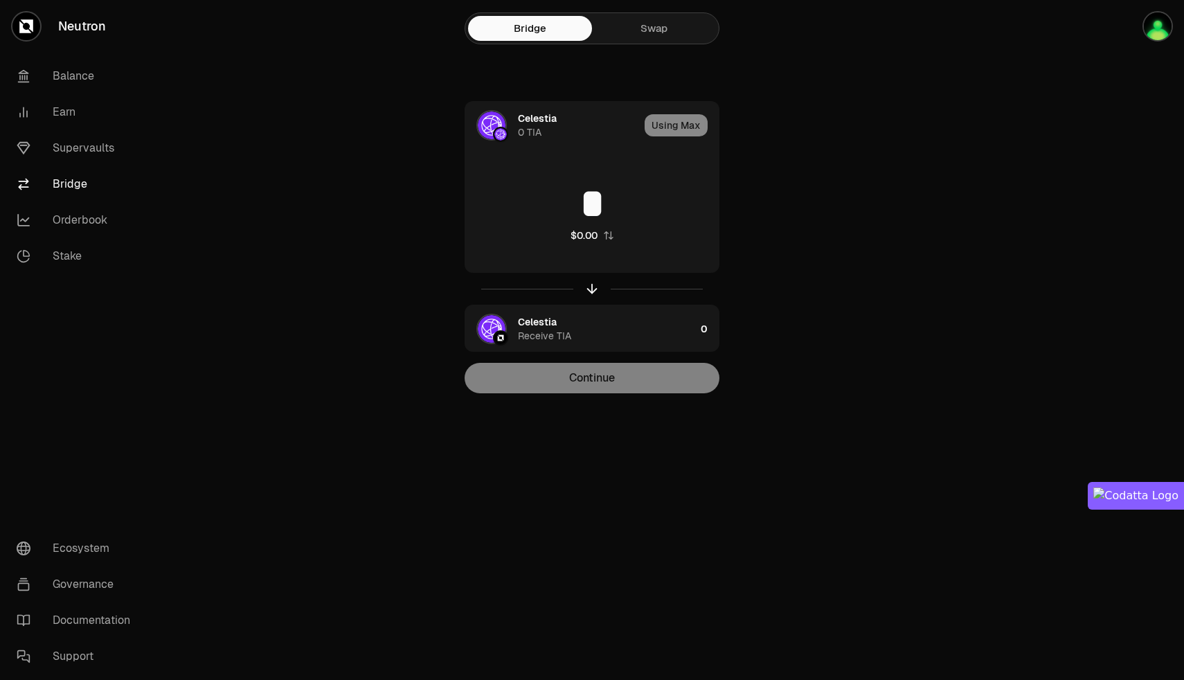
click at [667, 26] on link "Swap" at bounding box center [654, 28] width 124 height 25
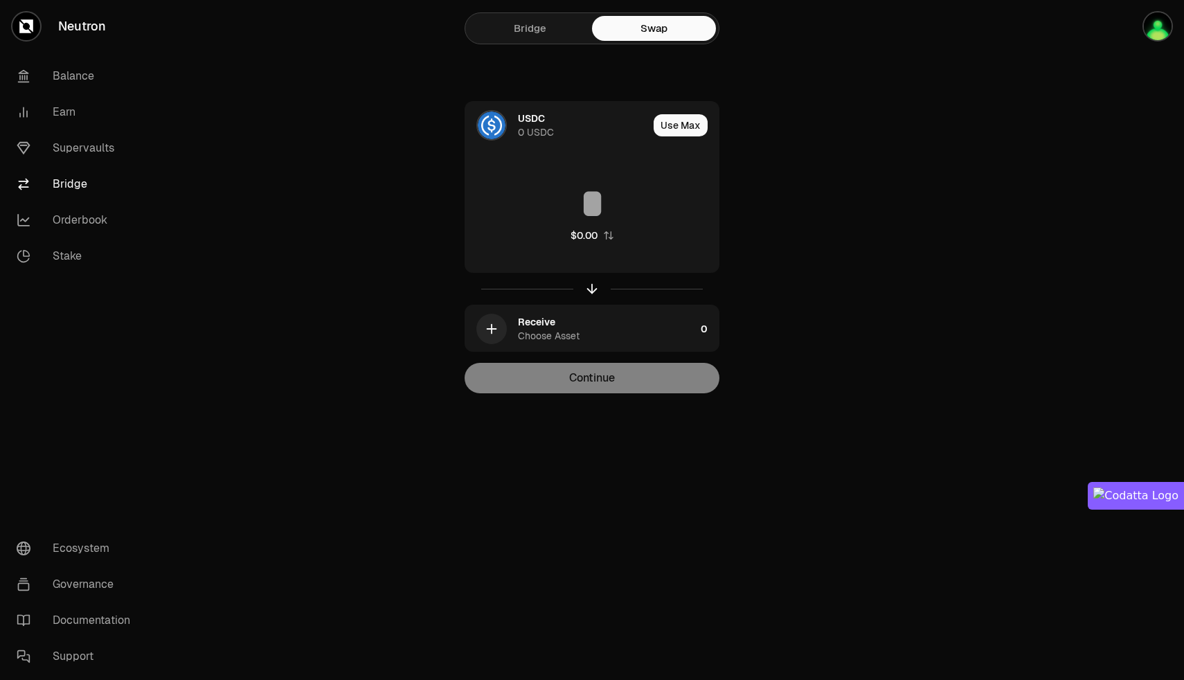
click at [533, 27] on link "Bridge" at bounding box center [530, 28] width 124 height 25
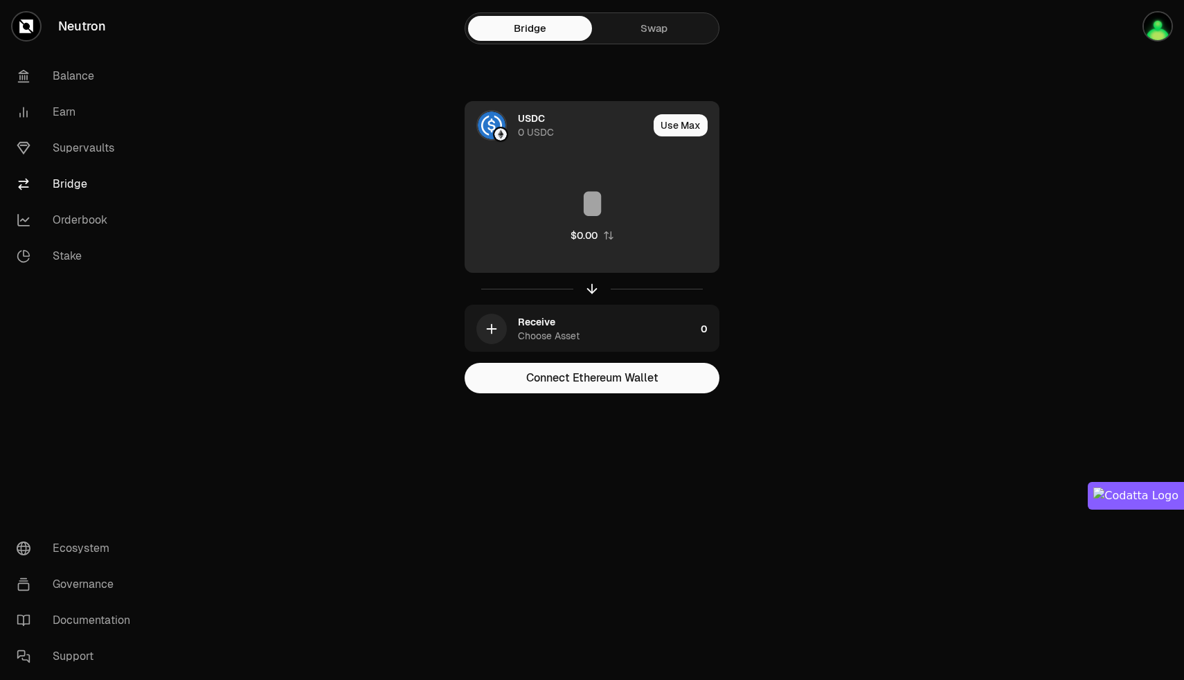
click at [489, 133] on img at bounding box center [492, 125] width 28 height 28
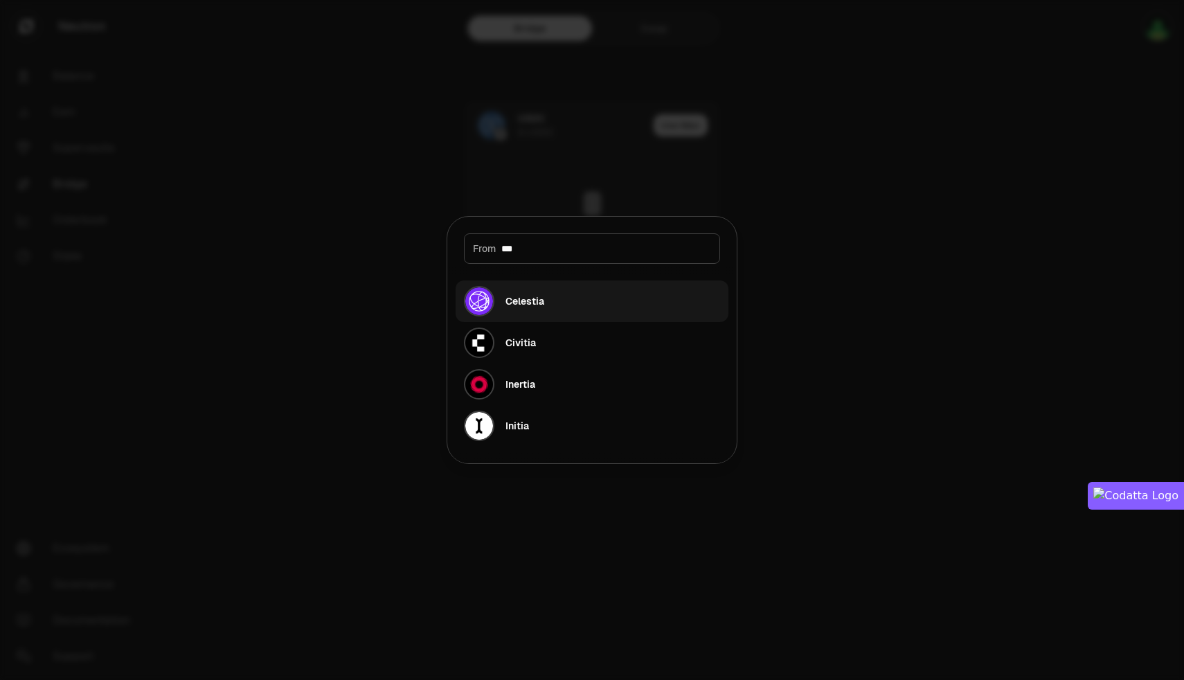
type input "***"
click at [520, 307] on div "Celestia" at bounding box center [524, 301] width 39 height 14
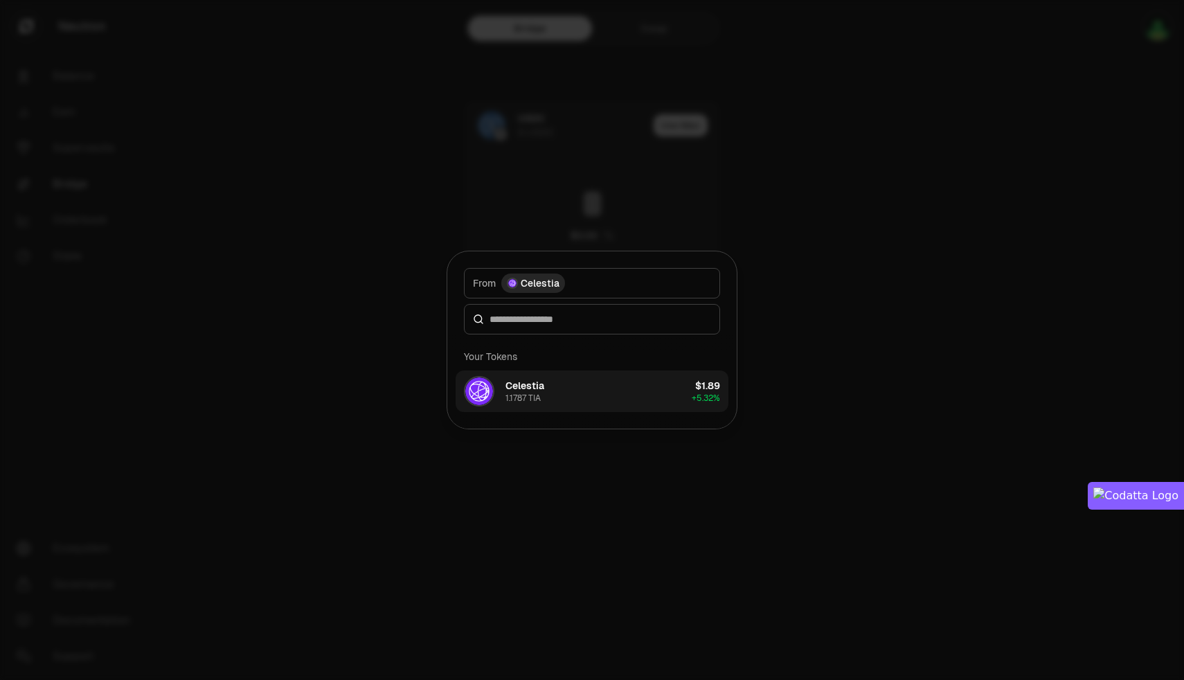
click at [572, 393] on button "Celestia 1.1787 TIA $1.89 + 5.32%" at bounding box center [592, 391] width 273 height 42
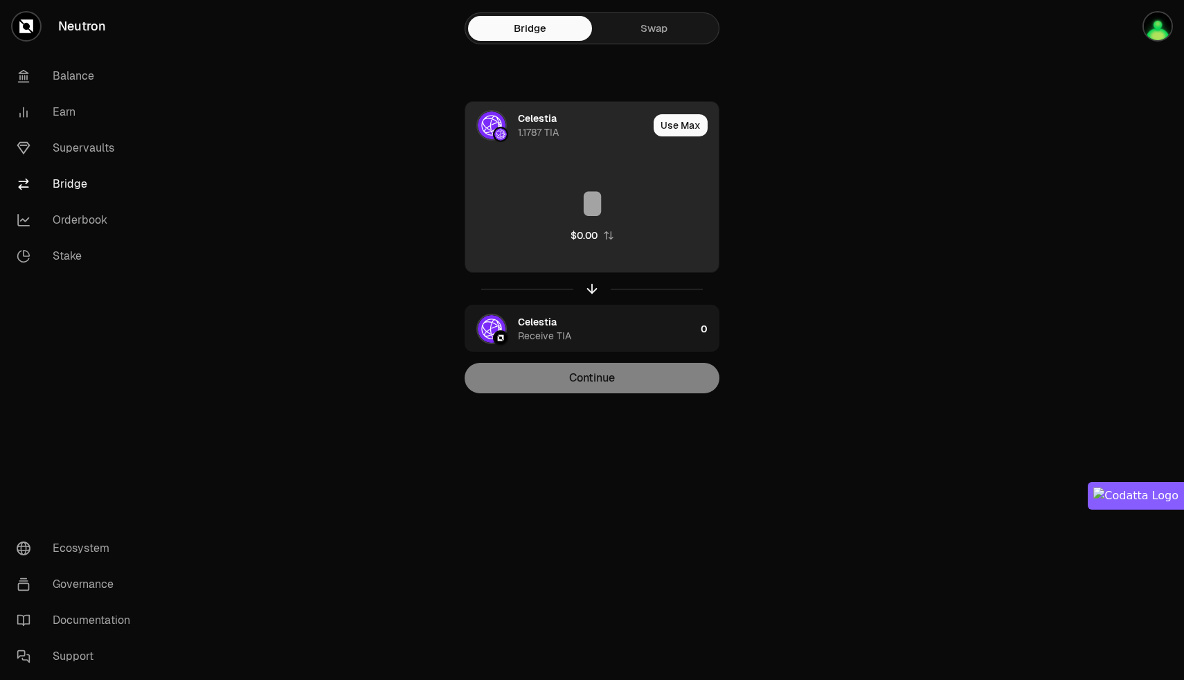
click at [600, 201] on input at bounding box center [591, 204] width 253 height 42
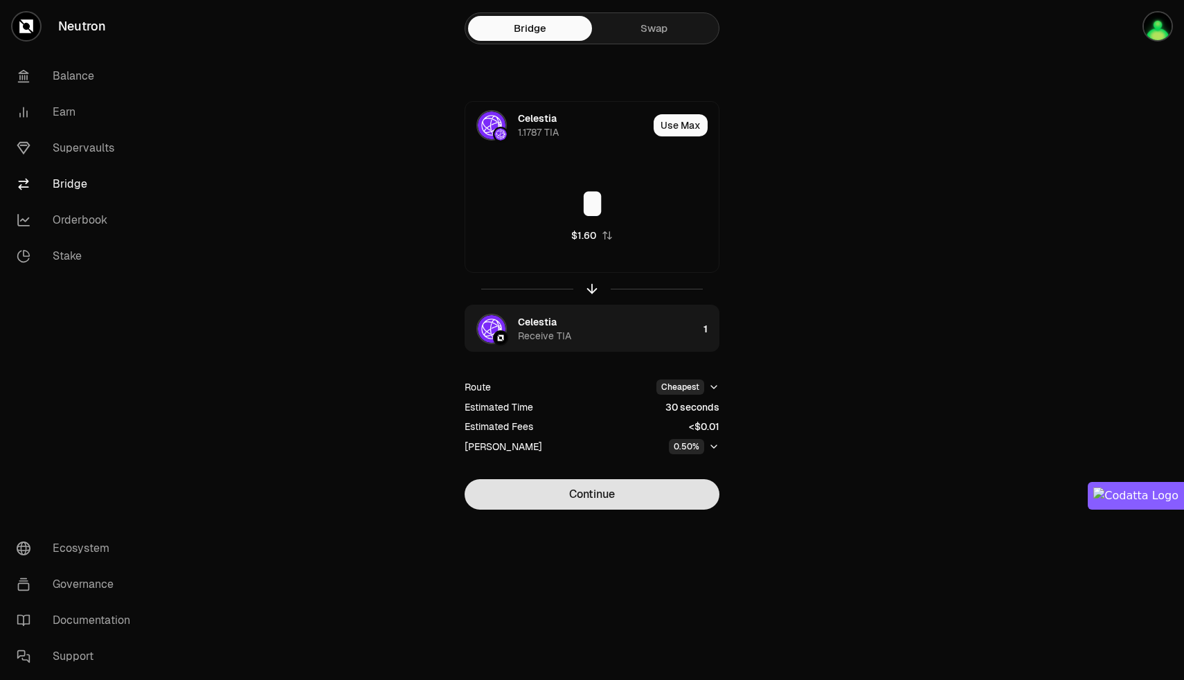
type input "*"
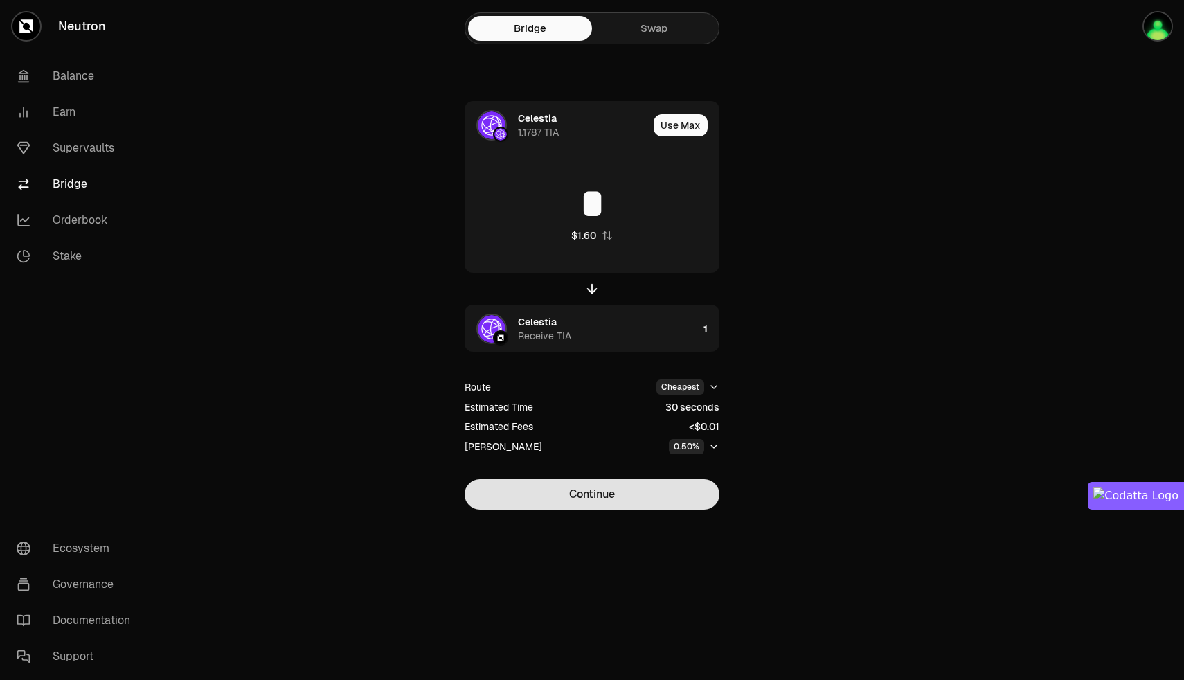
click at [607, 492] on button "Continue" at bounding box center [592, 494] width 255 height 30
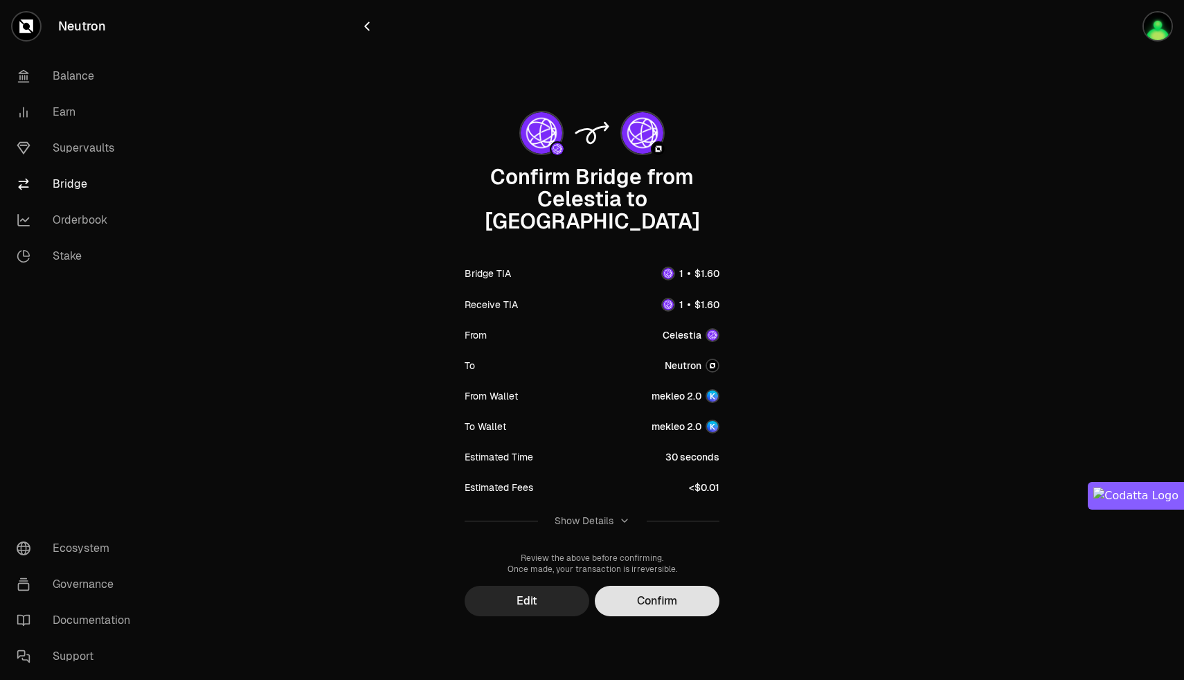
click at [658, 586] on button "Confirm" at bounding box center [657, 601] width 125 height 30
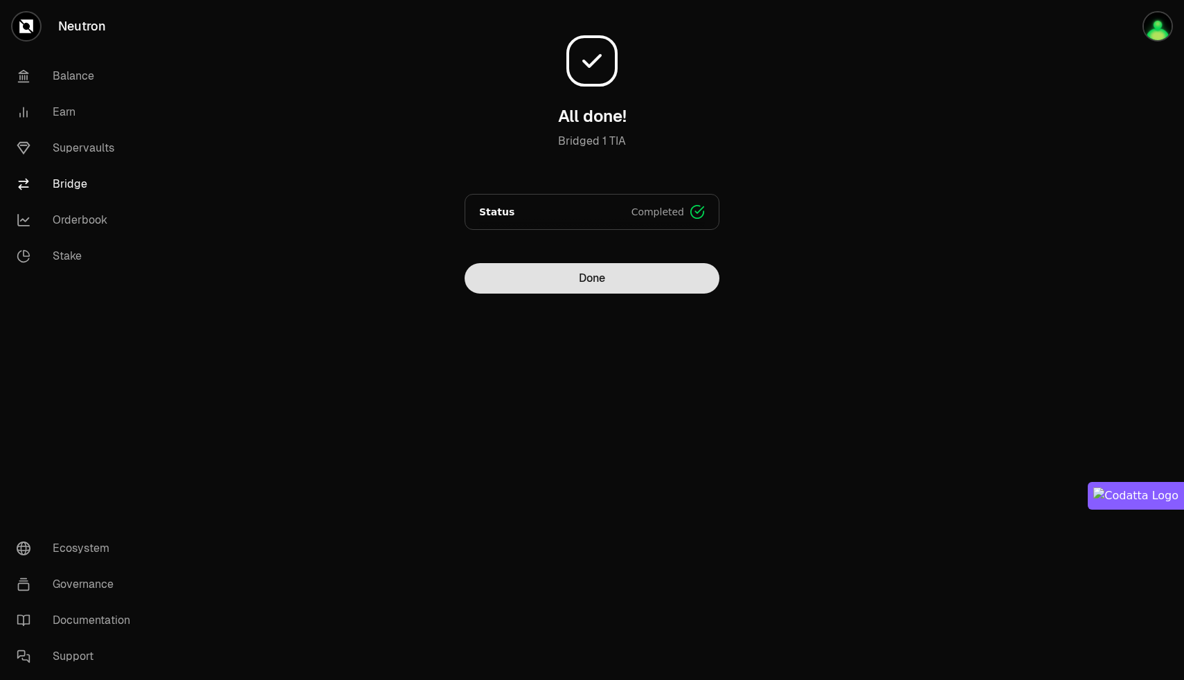
click at [596, 266] on button "Done" at bounding box center [592, 278] width 255 height 30
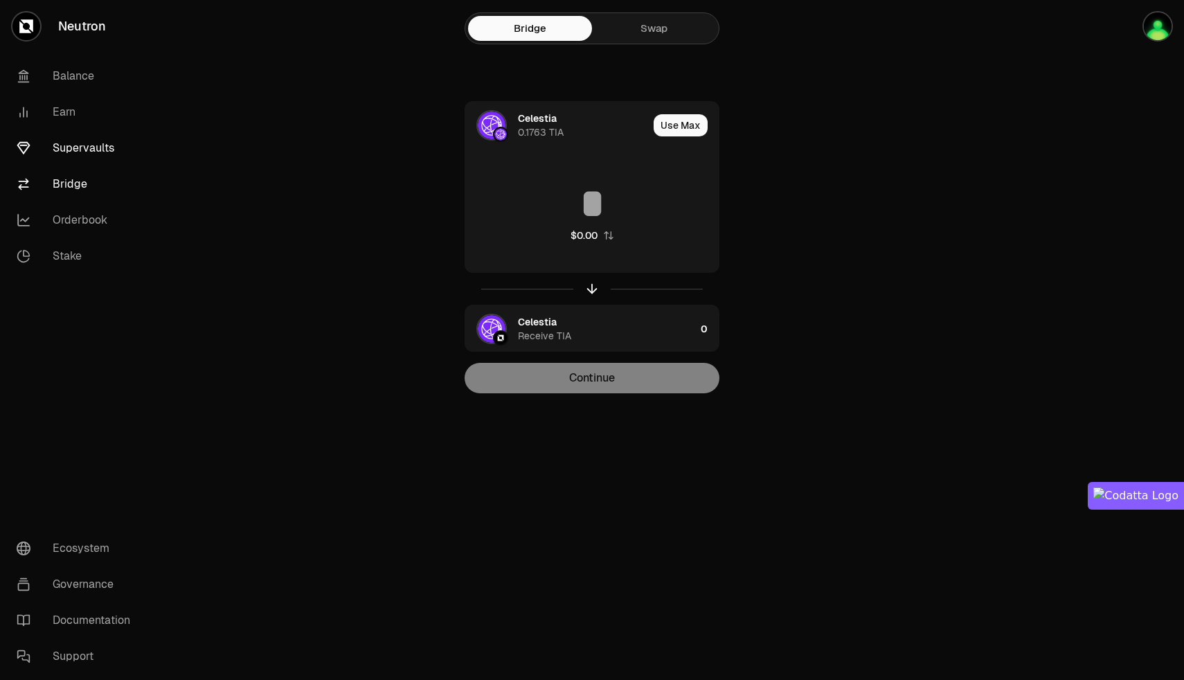
click at [71, 152] on link "Supervaults" at bounding box center [78, 148] width 144 height 36
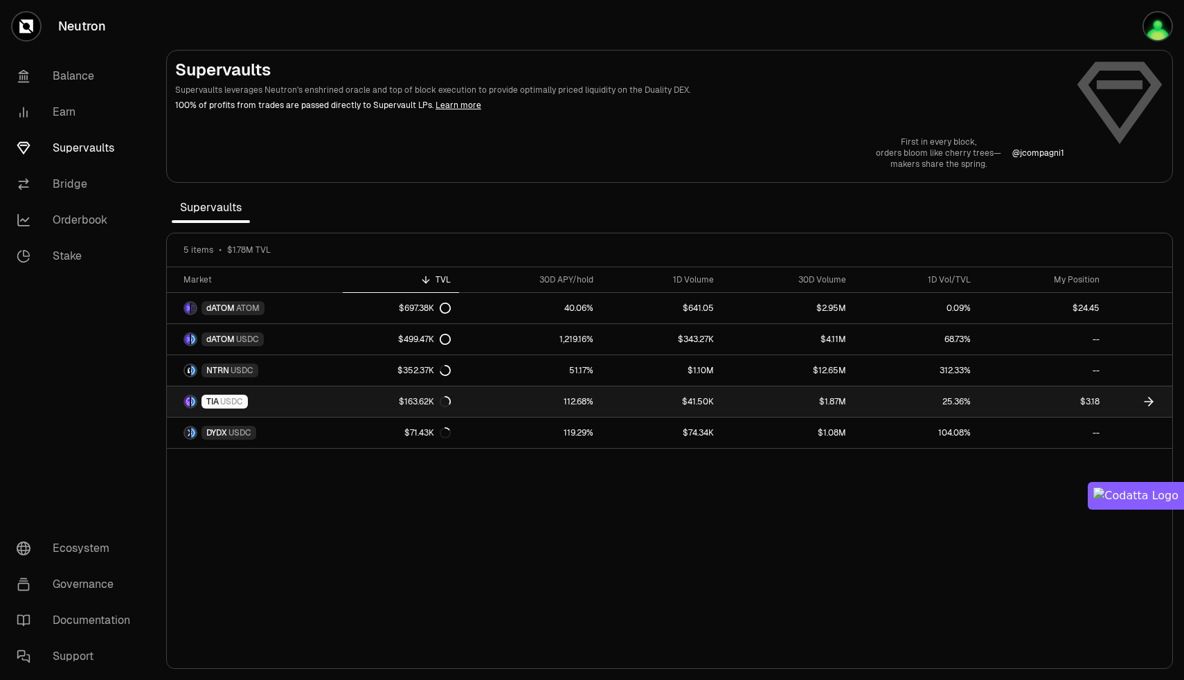
click at [1145, 400] on icon at bounding box center [1149, 402] width 14 height 14
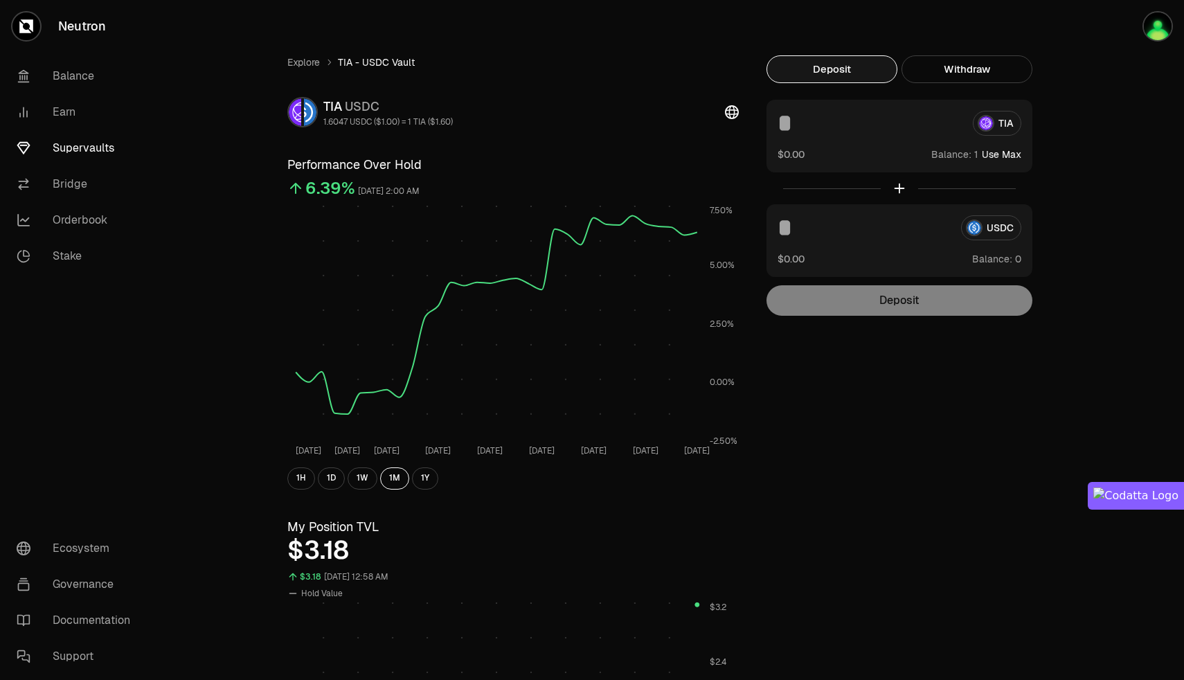
click at [1000, 153] on button "Use Max" at bounding box center [1001, 154] width 39 height 14
type input "*"
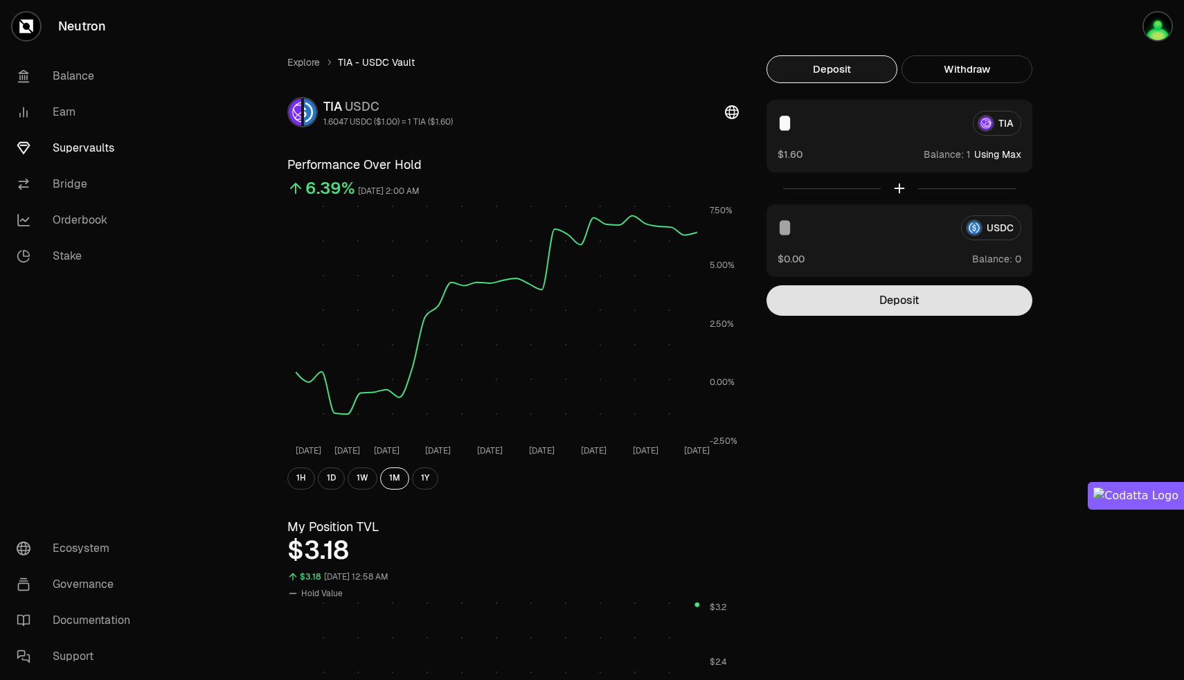
click at [895, 306] on button "Deposit" at bounding box center [899, 300] width 266 height 30
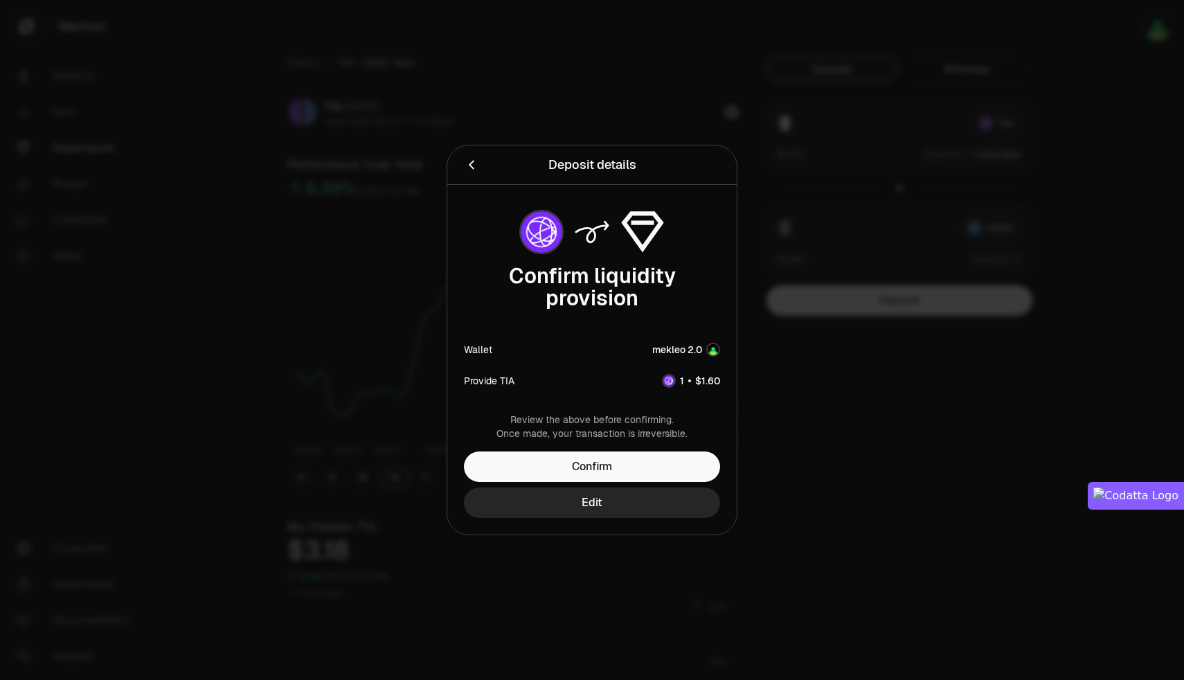
drag, startPoint x: 597, startPoint y: 459, endPoint x: 679, endPoint y: 389, distance: 107.5
click at [679, 389] on div "Deposit details Please confirm the transaction details. Confirm liquidity provi…" at bounding box center [591, 339] width 289 height 389
click at [595, 455] on button "Confirm" at bounding box center [592, 466] width 256 height 30
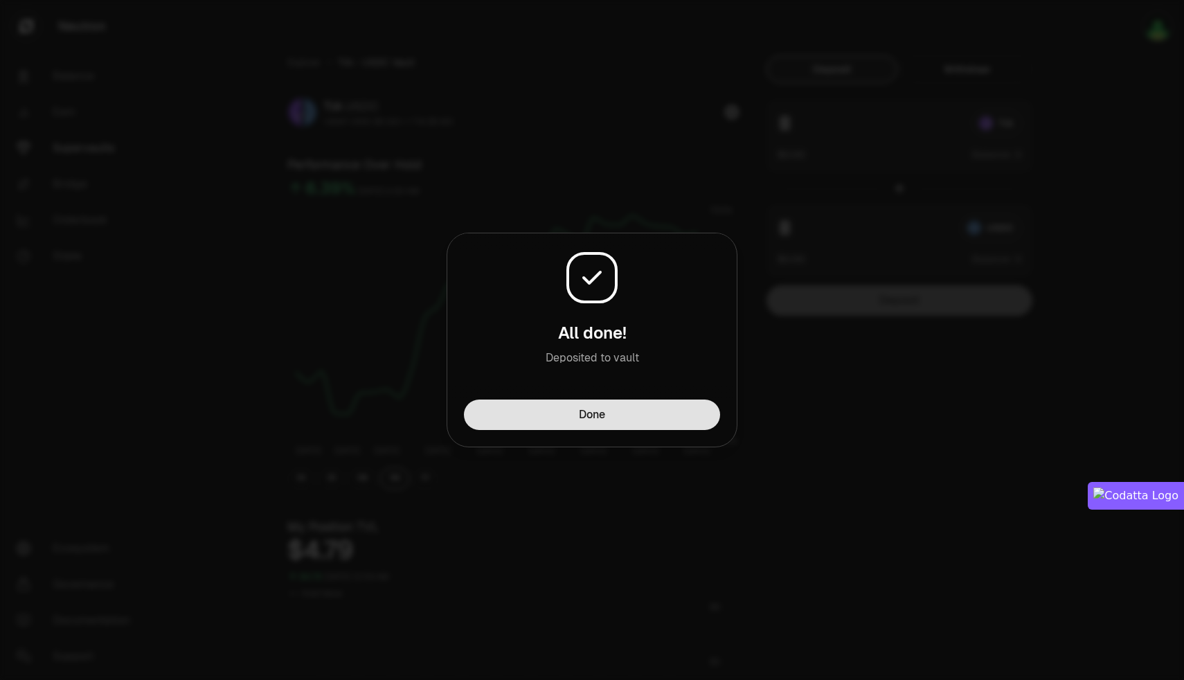
click at [597, 420] on button "Done" at bounding box center [592, 415] width 256 height 30
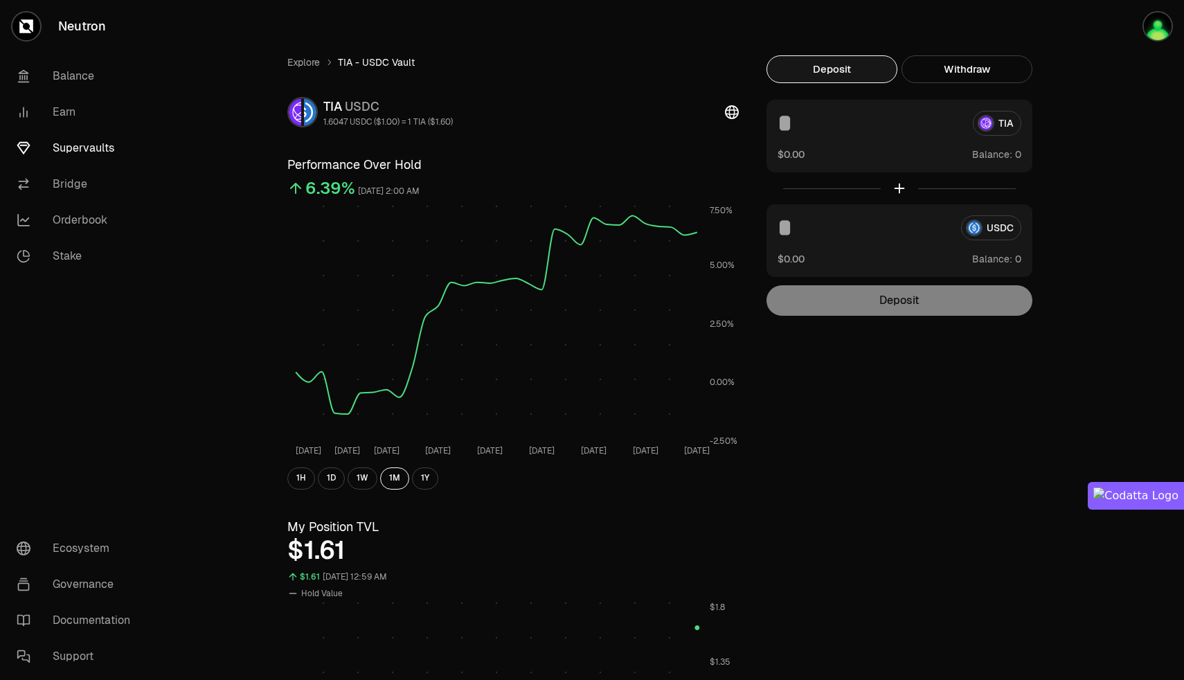
click at [73, 148] on link "Supervaults" at bounding box center [78, 148] width 144 height 36
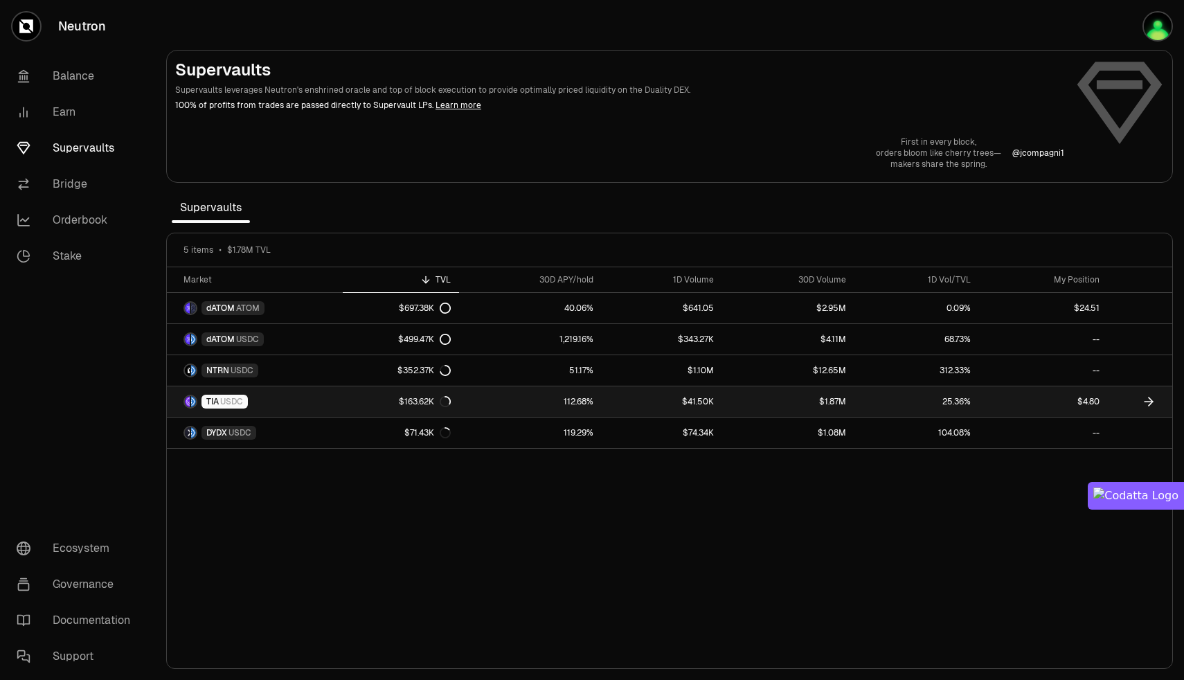
click at [790, 404] on link "$1.87M" at bounding box center [788, 401] width 132 height 30
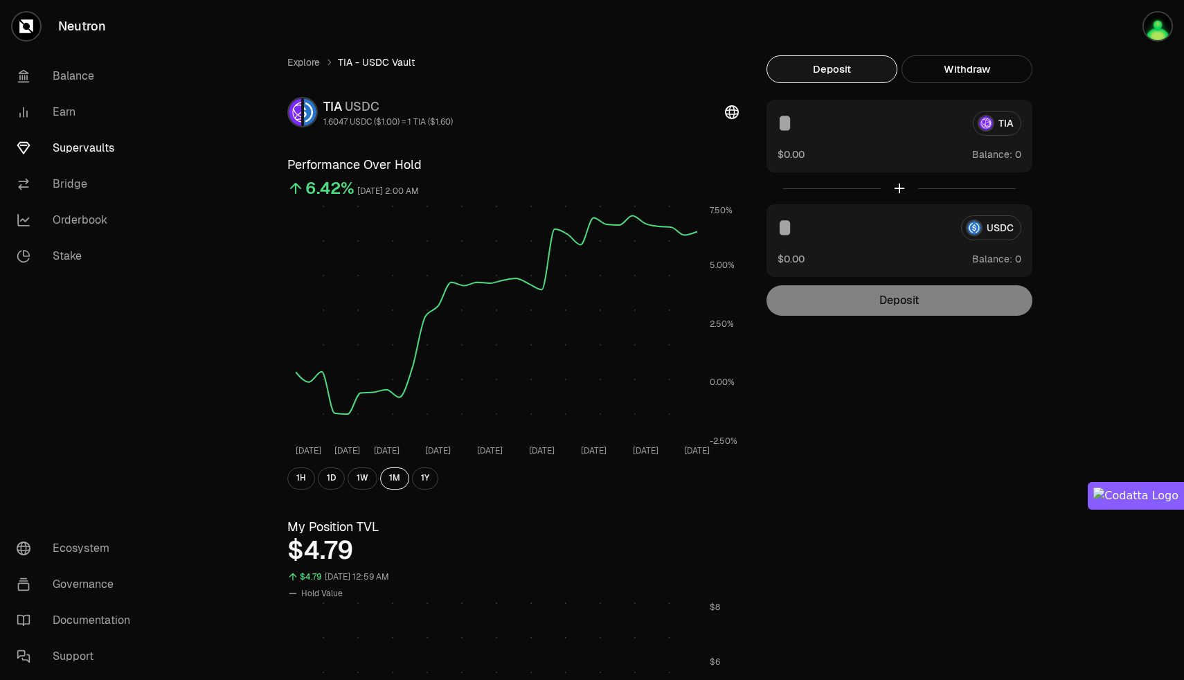
click at [735, 113] on icon at bounding box center [732, 112] width 14 height 14
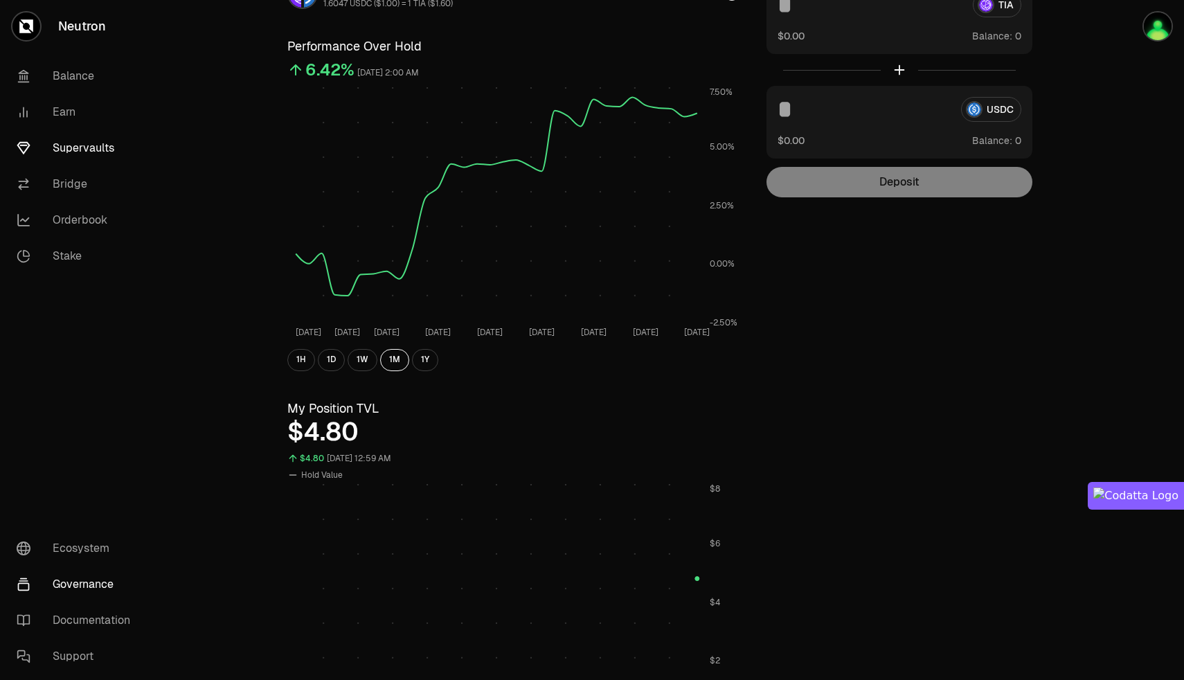
scroll to position [125, 0]
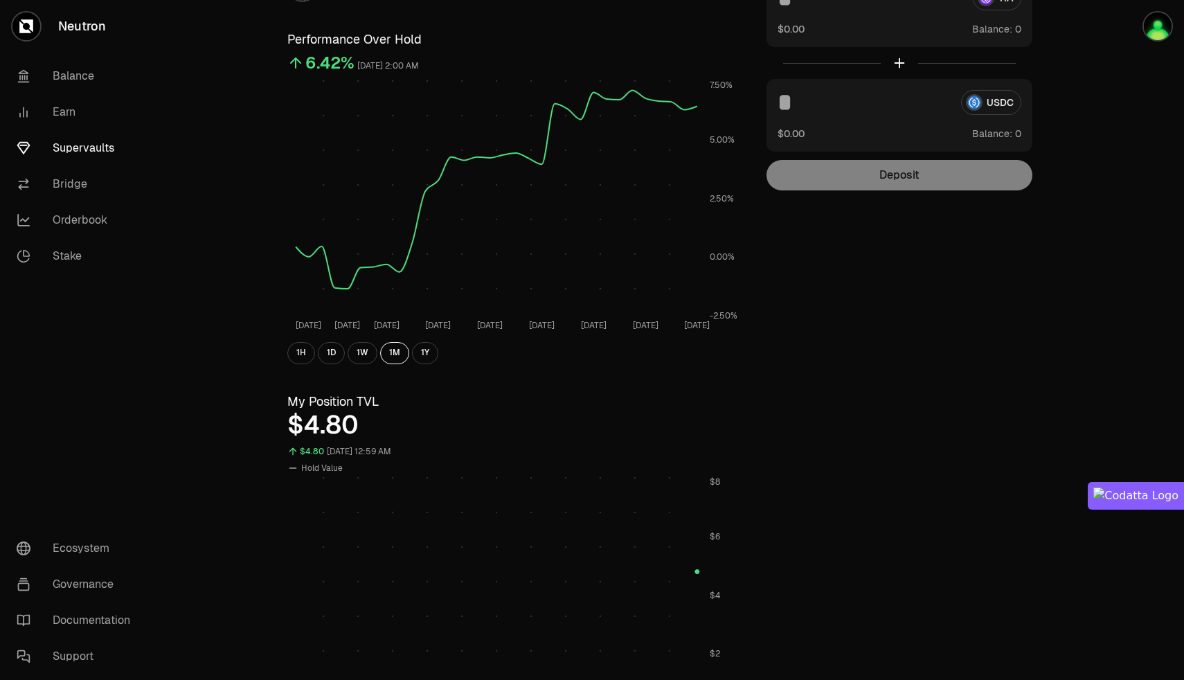
click at [73, 150] on link "Supervaults" at bounding box center [78, 148] width 144 height 36
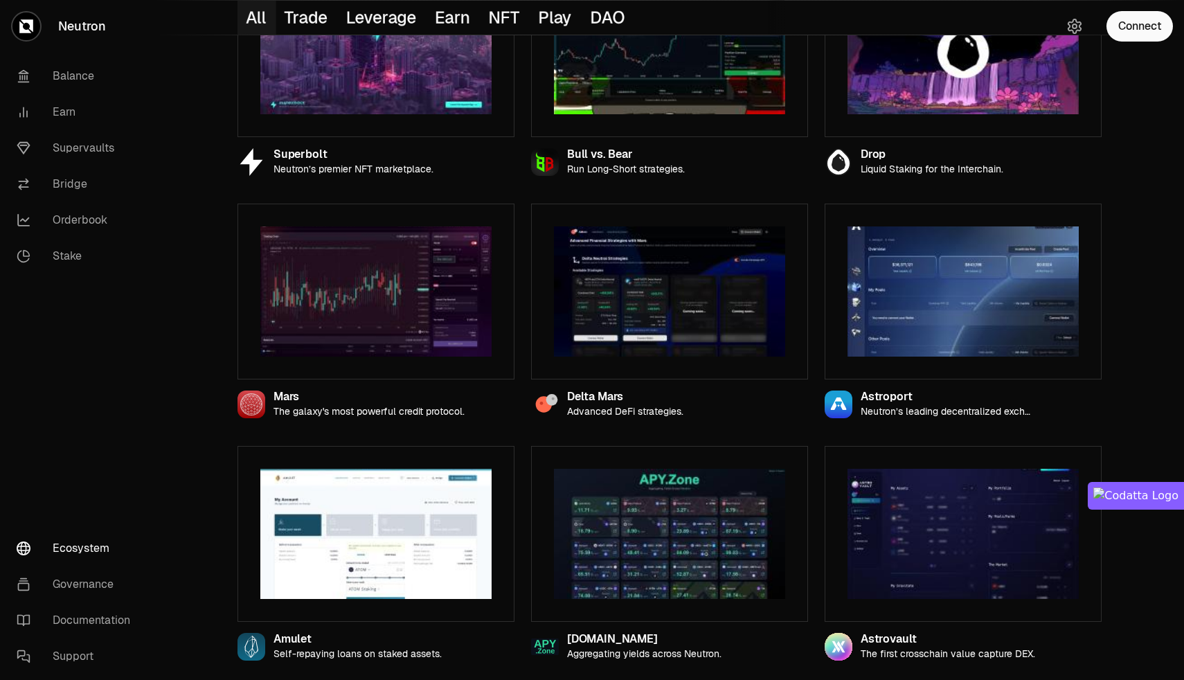
scroll to position [241, 0]
